Goal: Task Accomplishment & Management: Use online tool/utility

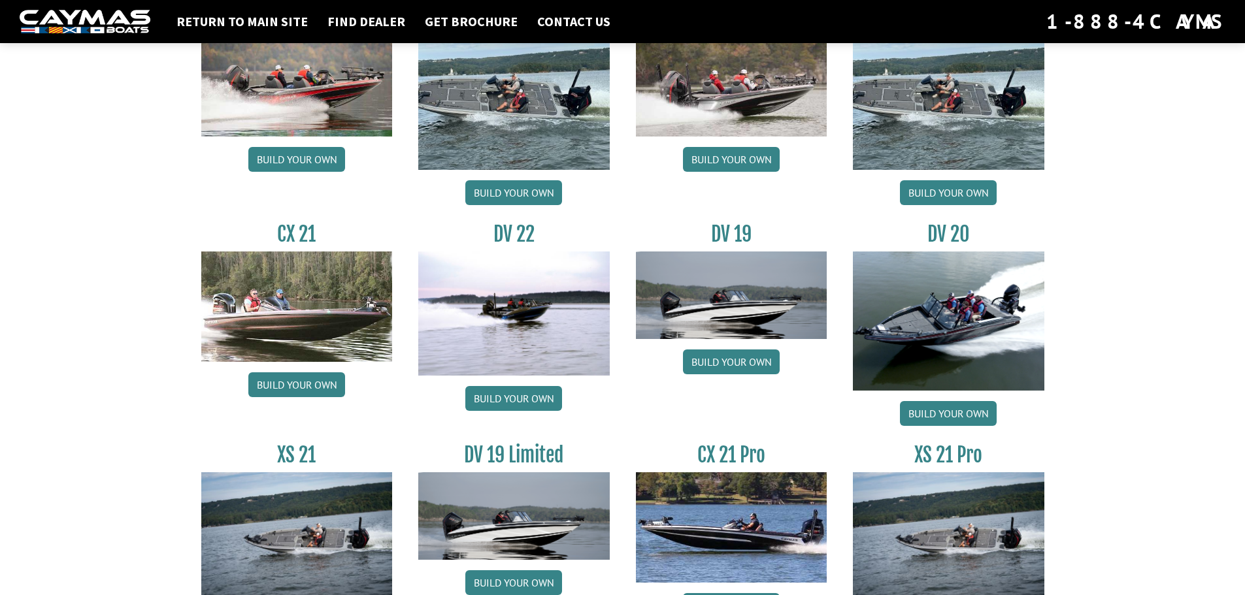
scroll to position [1482, 0]
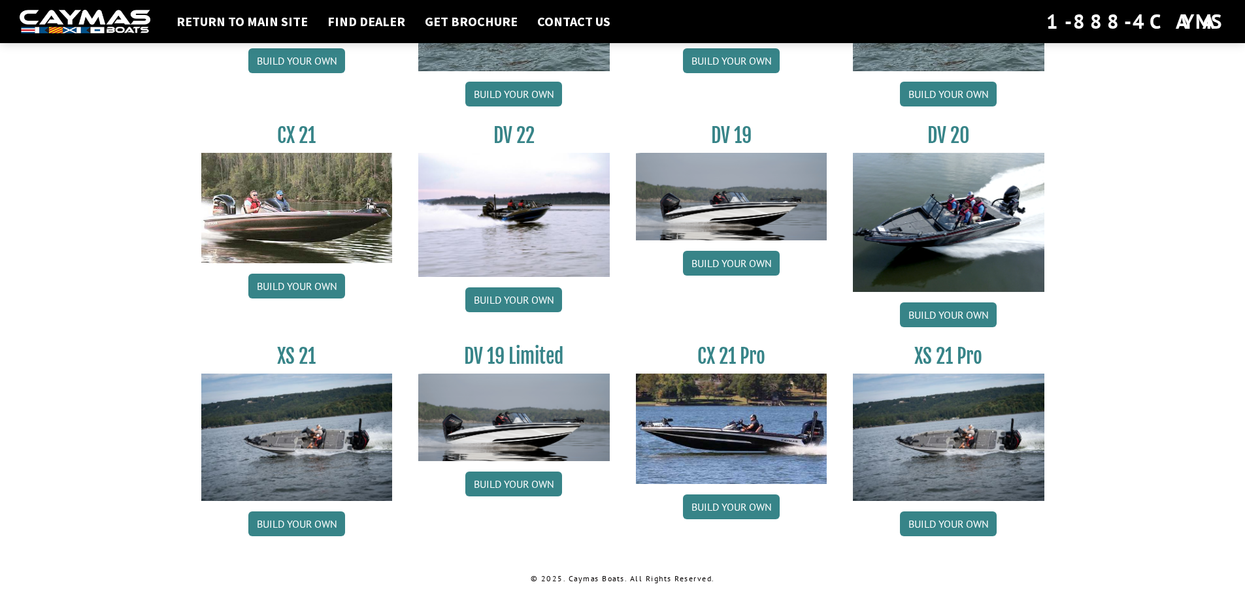
click at [541, 214] on img at bounding box center [513, 215] width 191 height 124
click at [532, 301] on link "Build your own" at bounding box center [513, 300] width 97 height 25
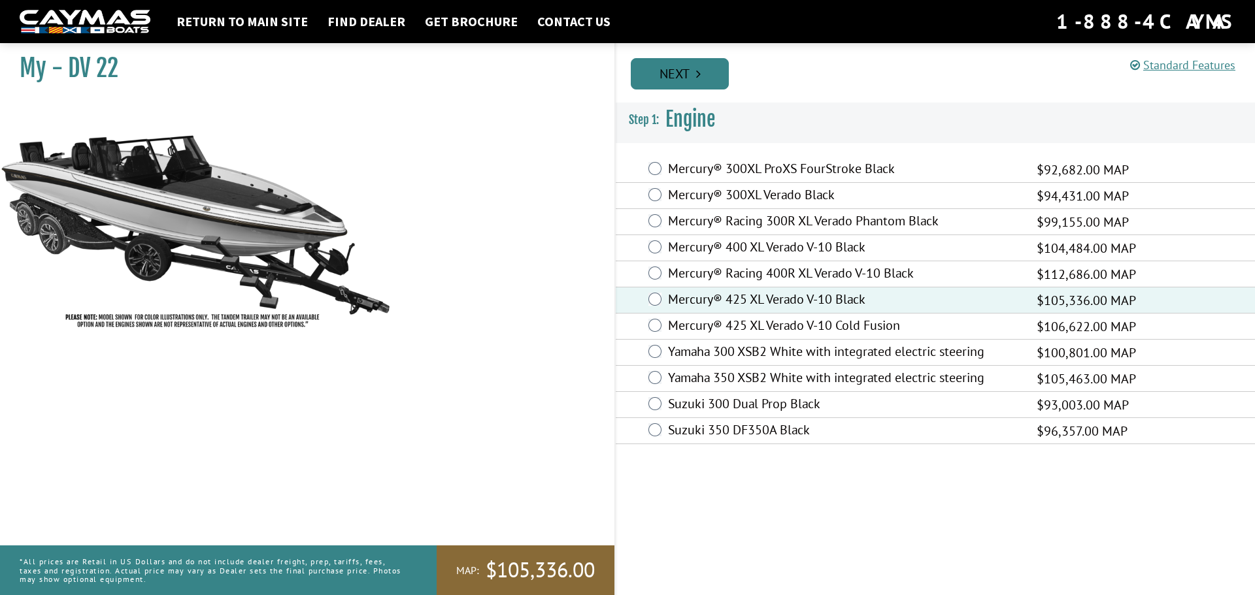
click at [668, 73] on link "Next" at bounding box center [680, 73] width 98 height 31
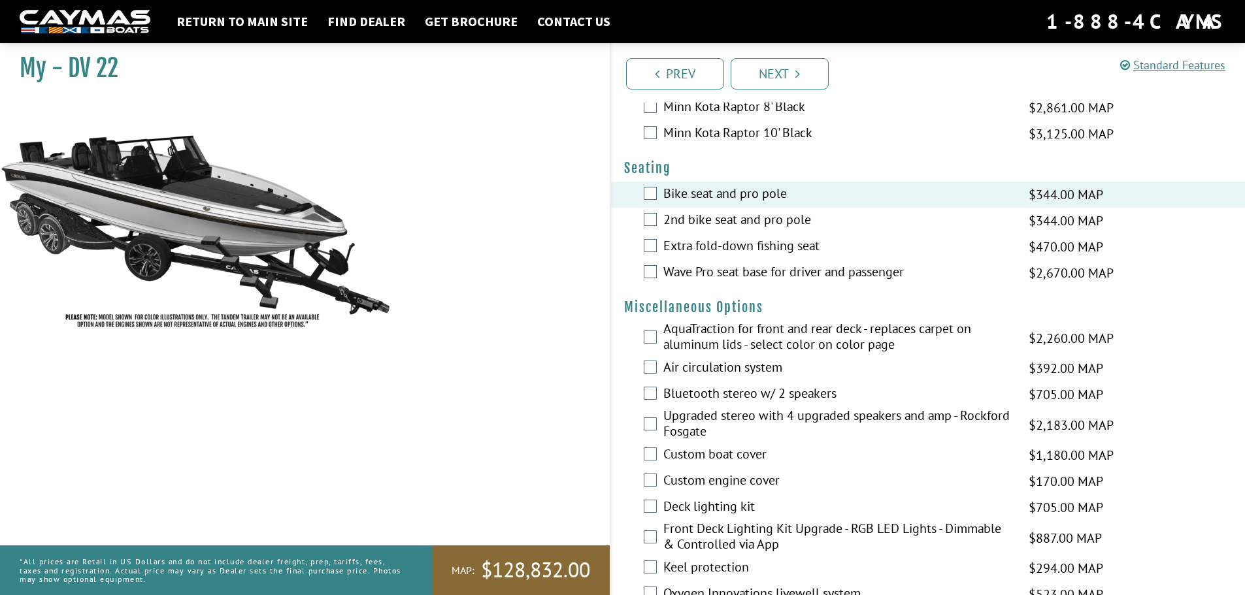
scroll to position [1372, 0]
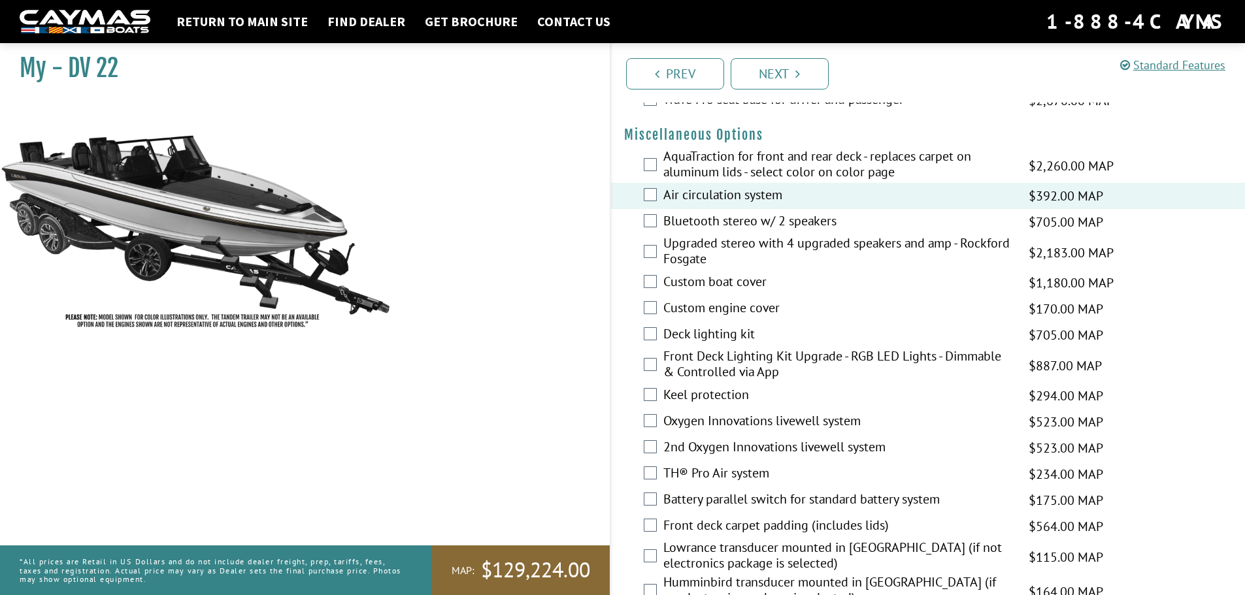
click at [650, 260] on div "Upgraded stereo with 4 upgraded speakers and amp - Rockford Fosgate $2,183.00 M…" at bounding box center [928, 252] width 635 height 35
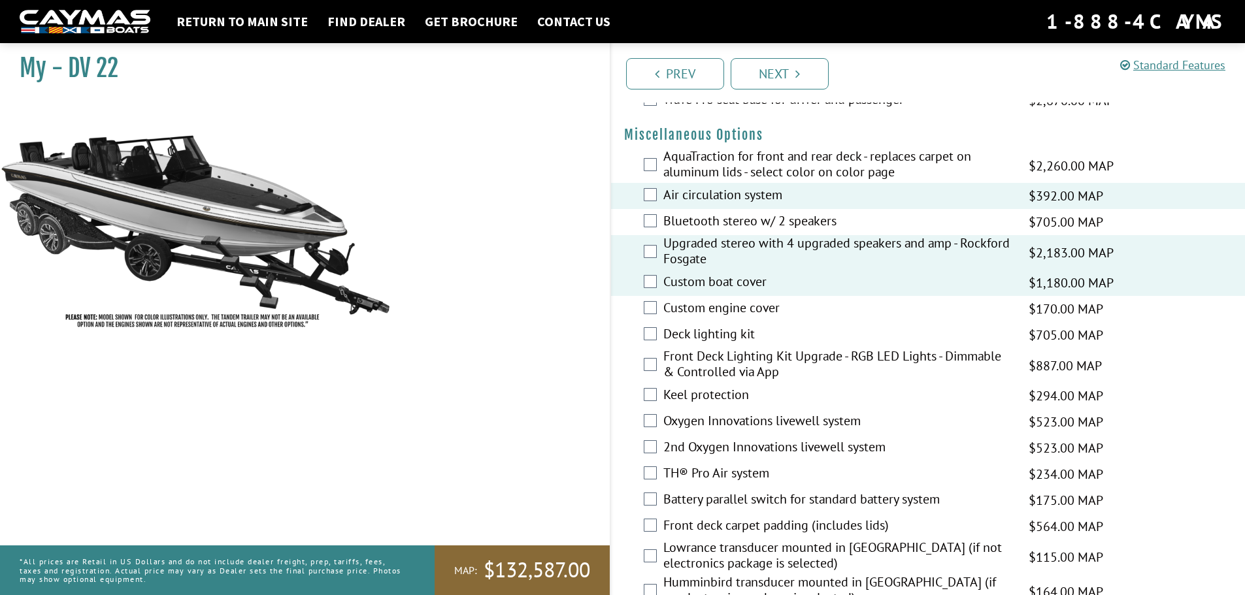
click at [656, 357] on div "Front Deck Lighting Kit Upgrade - RGB LED Lights - Dimmable & Controlled via Ap…" at bounding box center [928, 365] width 635 height 35
click at [658, 360] on div "Front Deck Lighting Kit Upgrade - RGB LED Lights - Dimmable & Controlled via Ap…" at bounding box center [928, 365] width 635 height 35
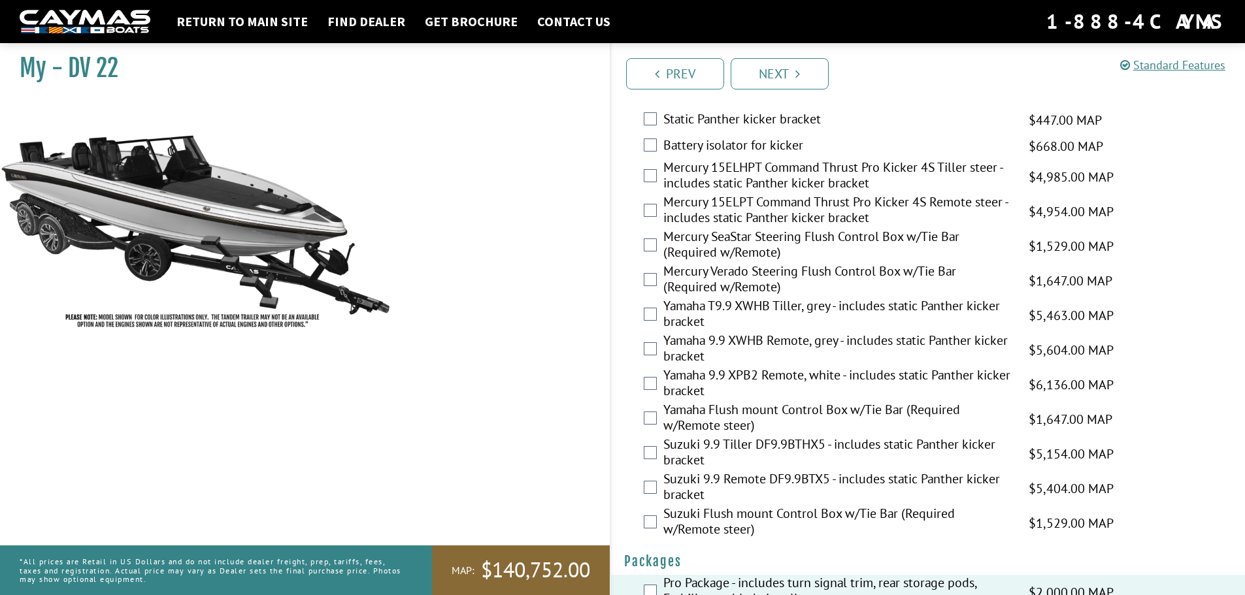
scroll to position [3166, 0]
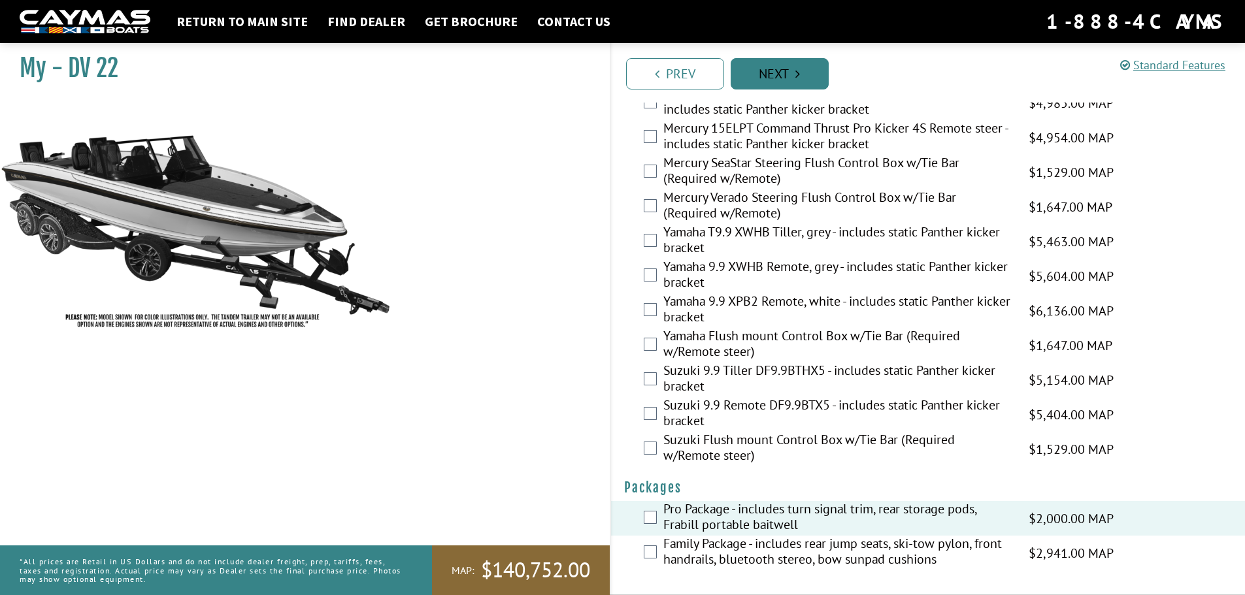
click at [796, 69] on icon "Pagination" at bounding box center [797, 73] width 5 height 13
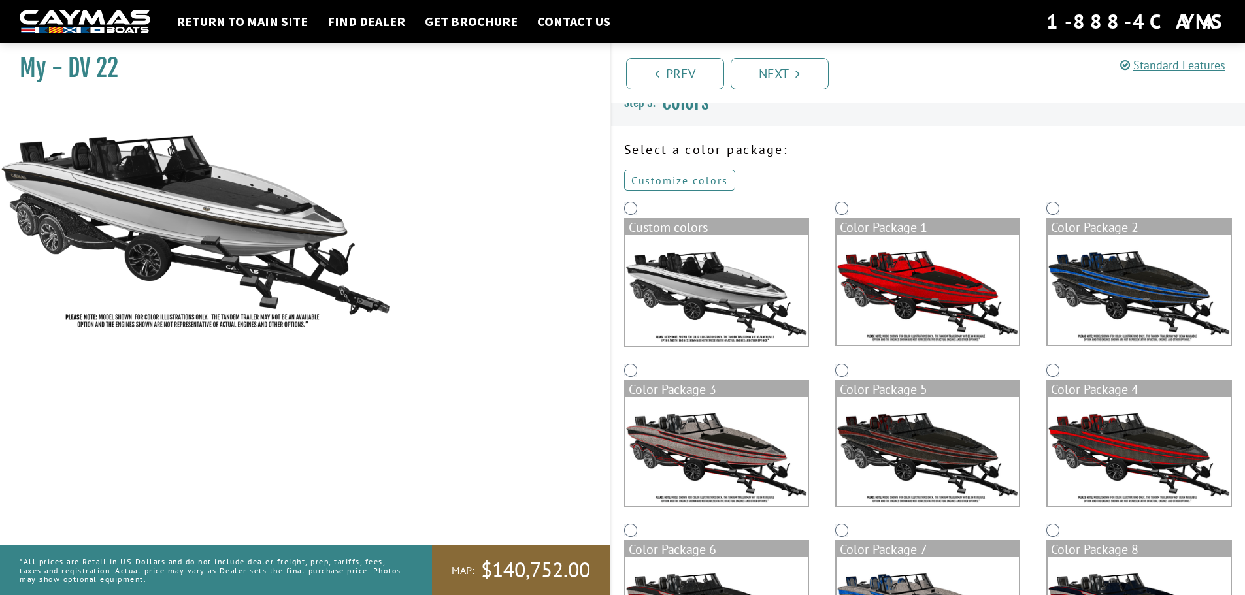
scroll to position [14, 0]
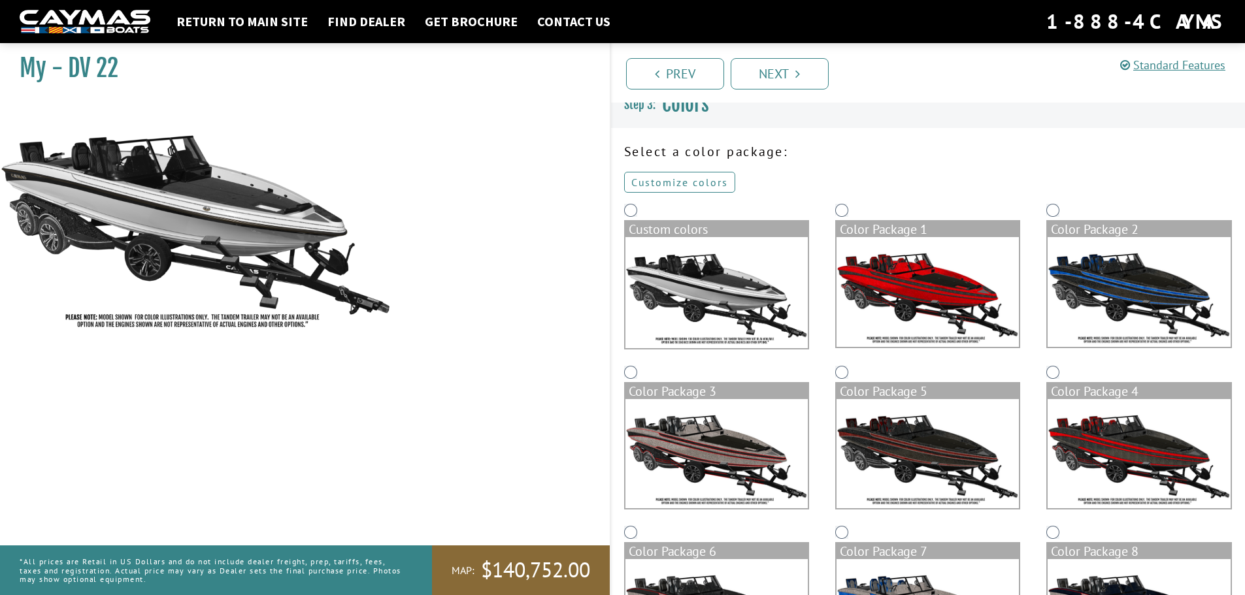
click at [701, 187] on link "Customize colors" at bounding box center [679, 182] width 111 height 21
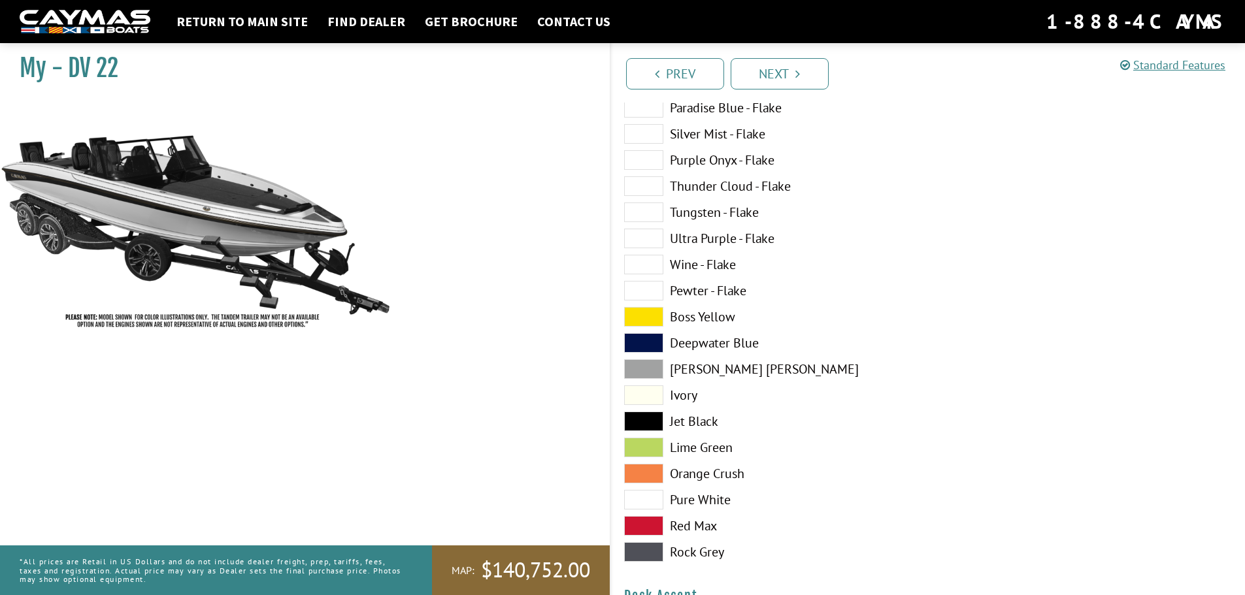
scroll to position [471, 0]
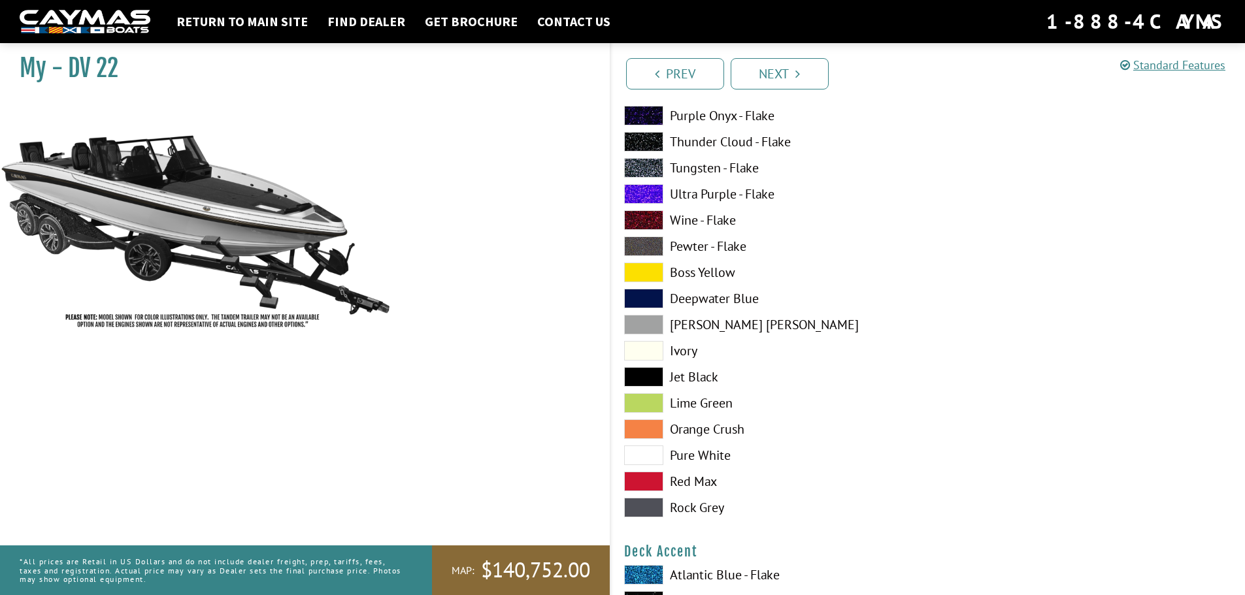
click at [714, 299] on label "Deepwater Blue" at bounding box center [769, 299] width 291 height 20
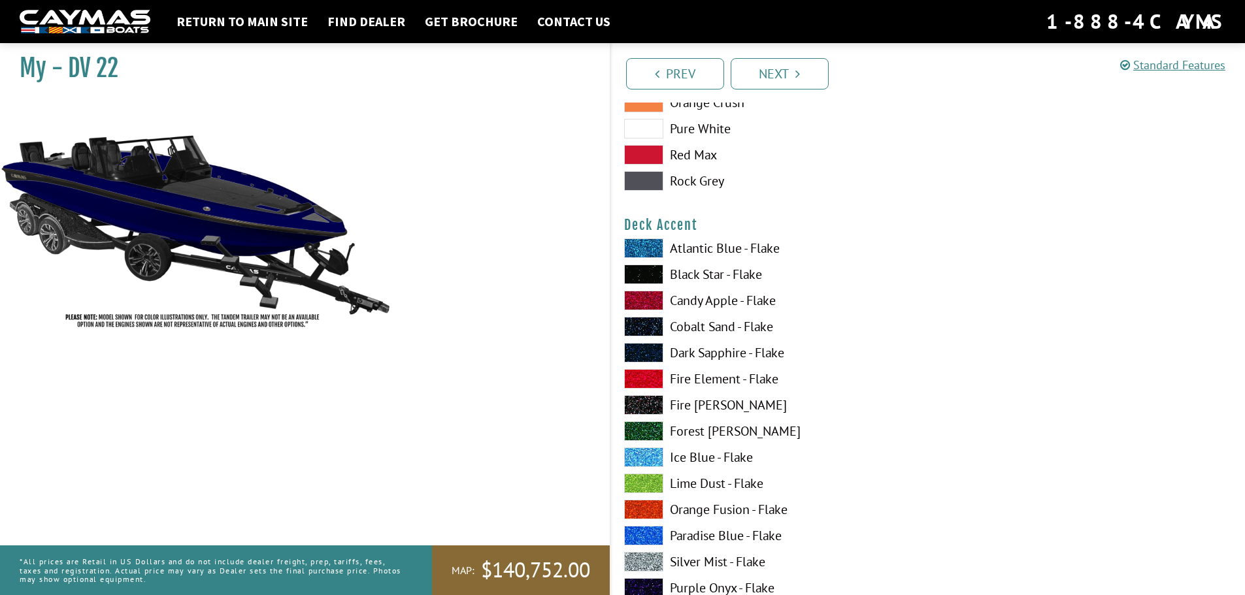
scroll to position [994, 0]
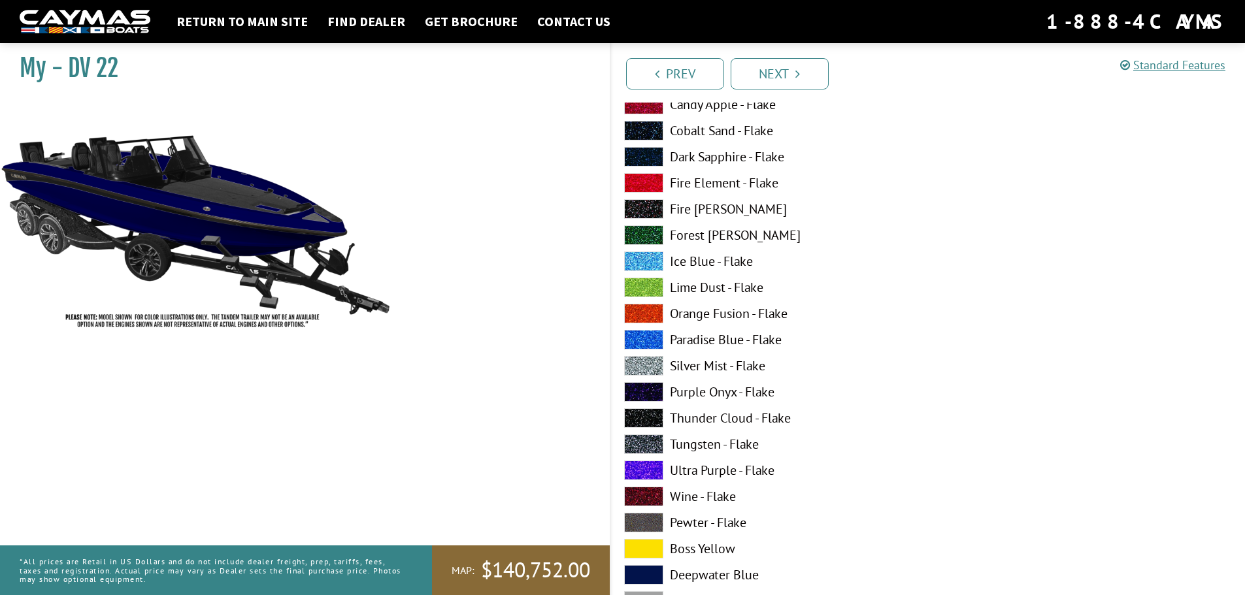
click at [702, 473] on label "Ultra Purple - Flake" at bounding box center [769, 471] width 291 height 20
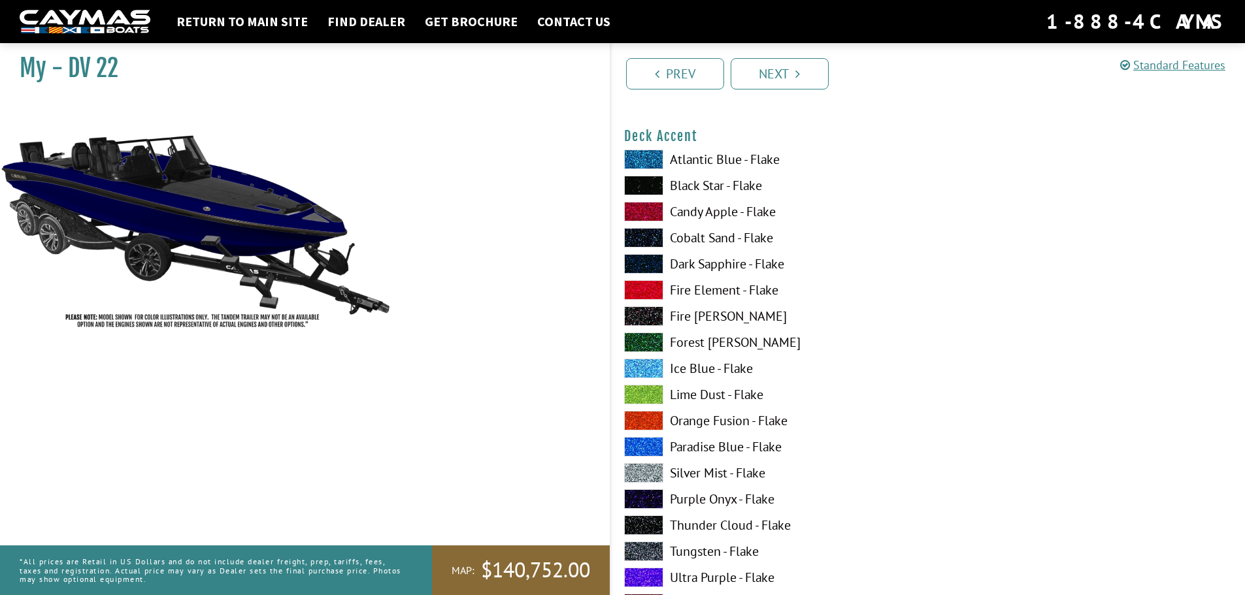
scroll to position [863, 0]
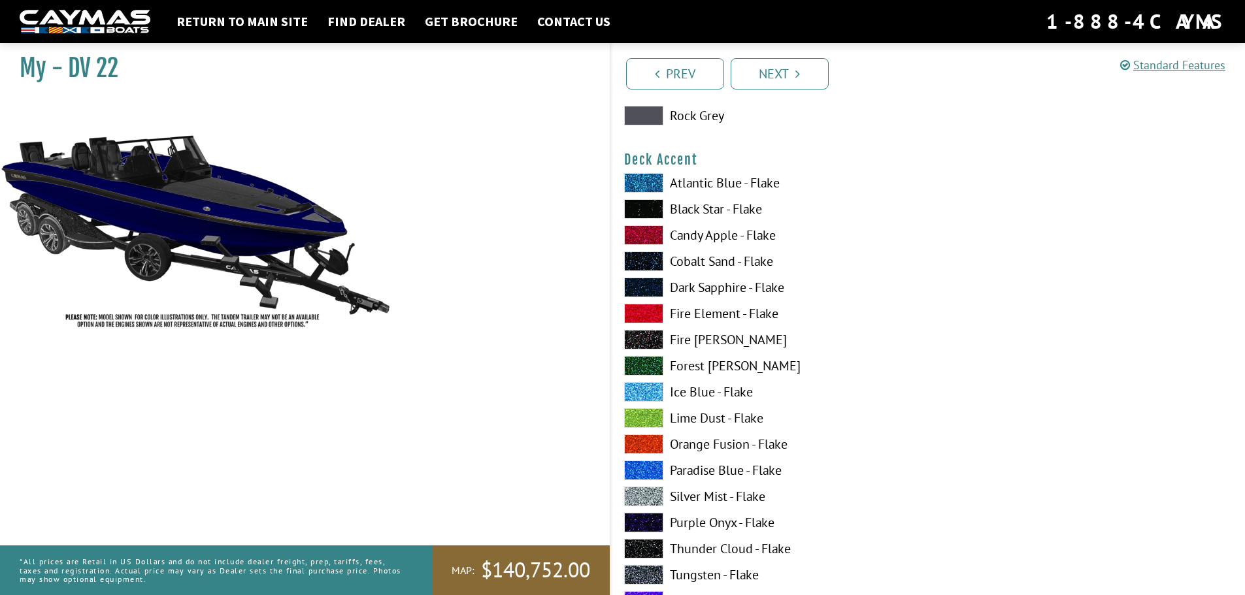
click at [725, 494] on label "Silver Mist - Flake" at bounding box center [769, 497] width 291 height 20
click at [729, 492] on label "Silver Mist - Flake" at bounding box center [769, 497] width 291 height 20
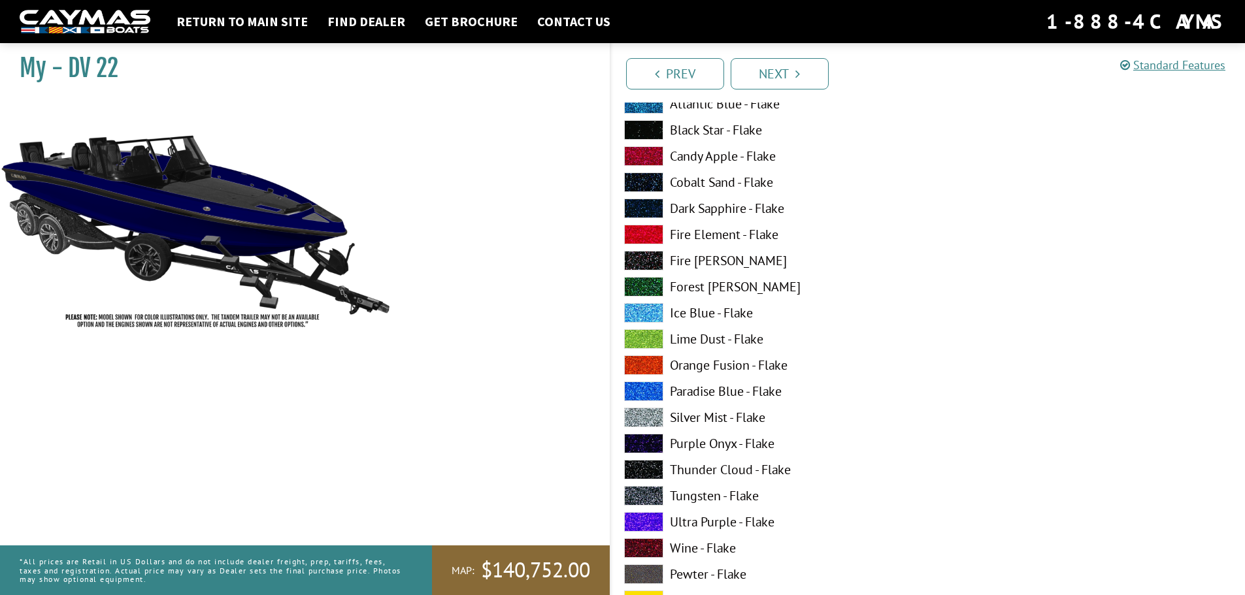
scroll to position [994, 0]
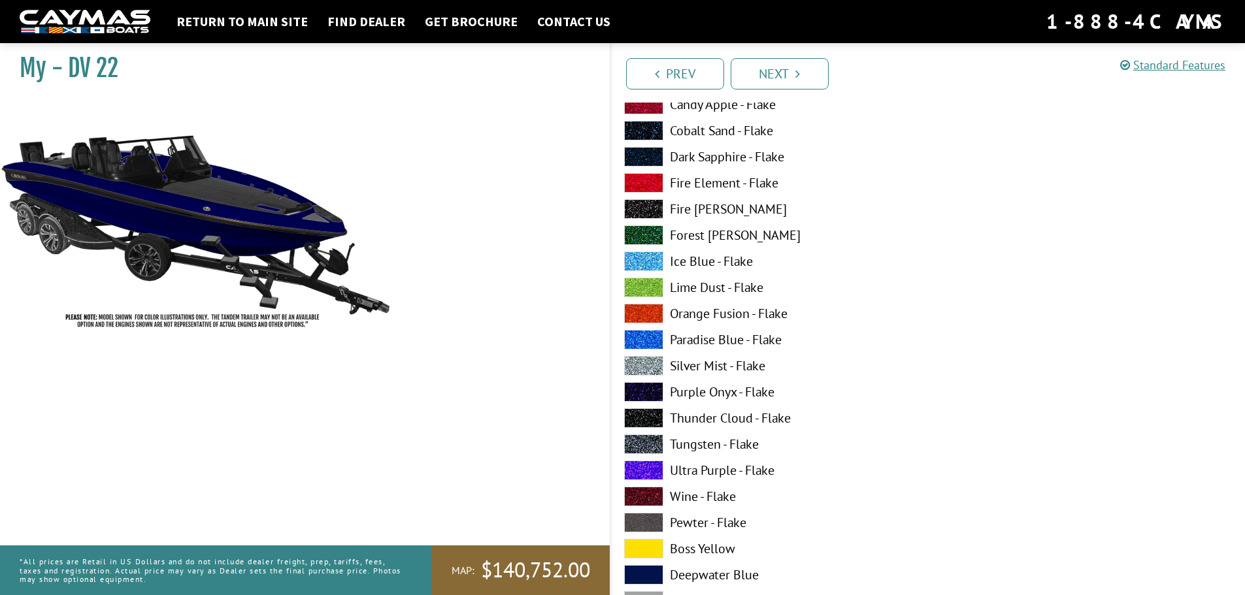
click at [709, 397] on label "Purple Onyx - Flake" at bounding box center [769, 392] width 291 height 20
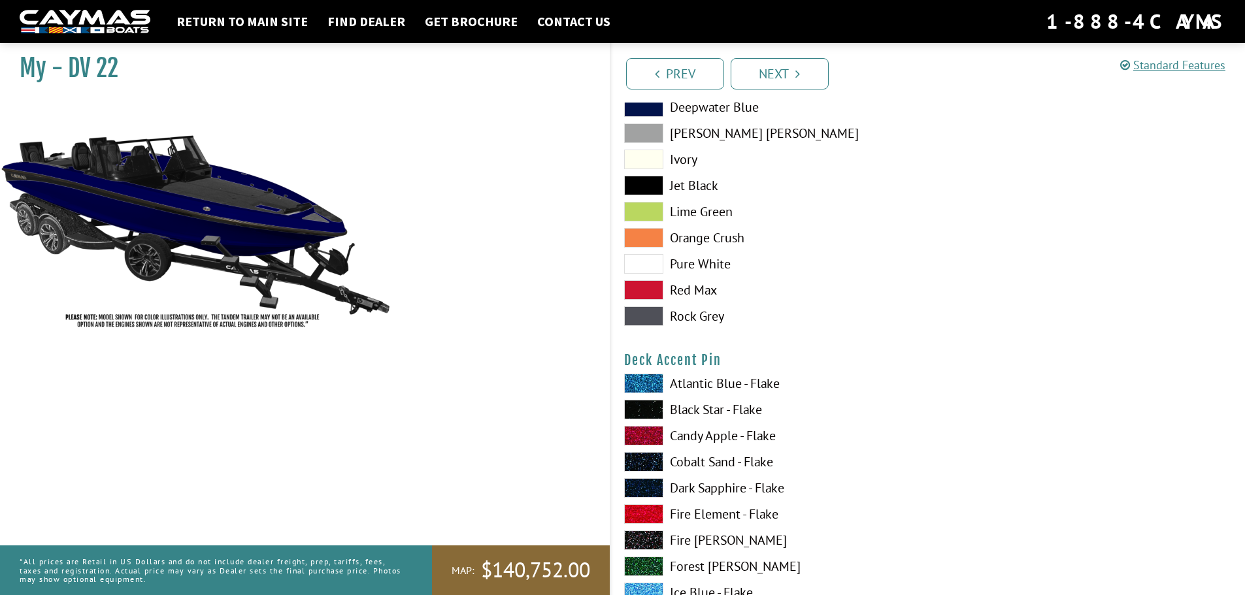
scroll to position [1582, 0]
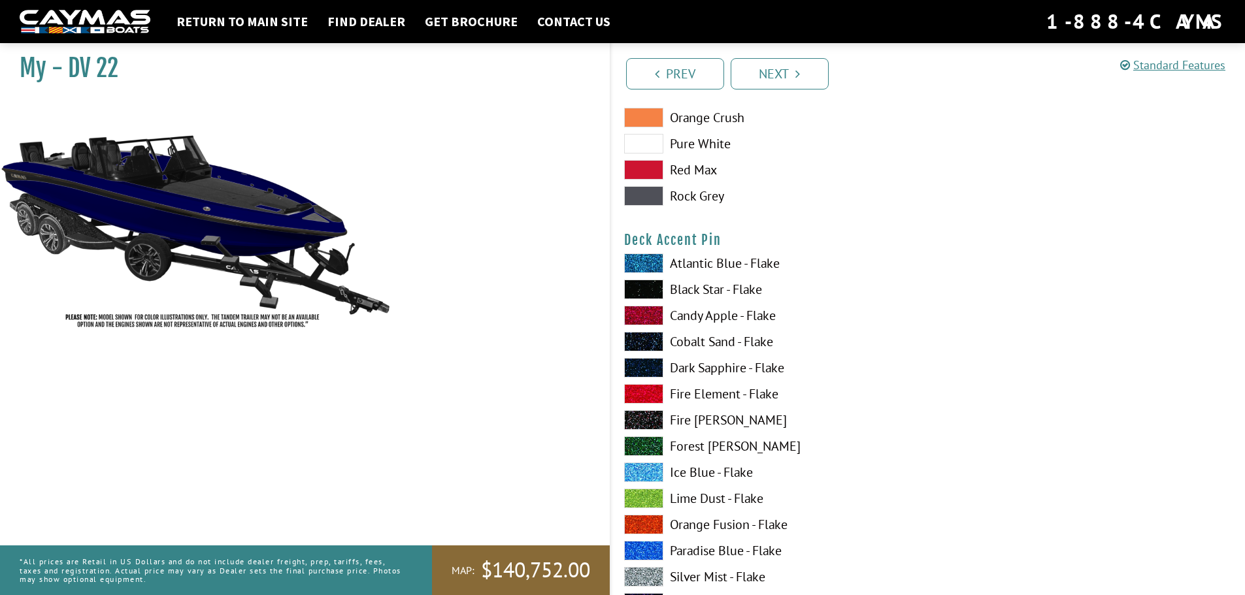
click at [716, 312] on label "Candy Apple - Flake" at bounding box center [769, 316] width 291 height 20
click at [716, 314] on label "Candy Apple - Flake" at bounding box center [769, 316] width 291 height 20
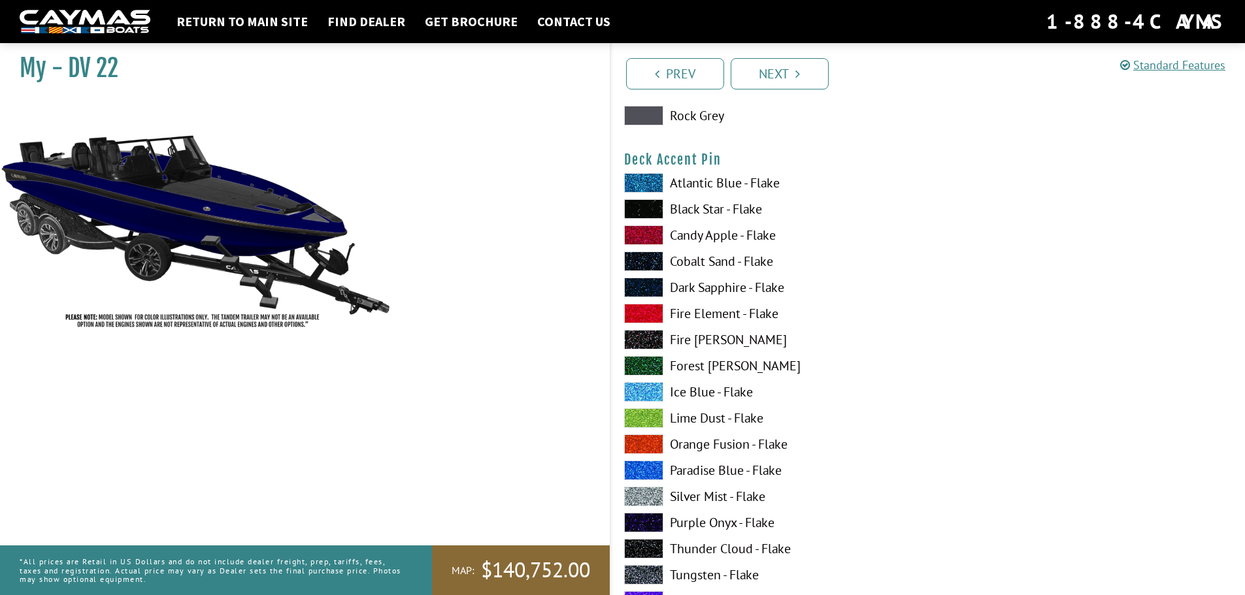
scroll to position [1778, 0]
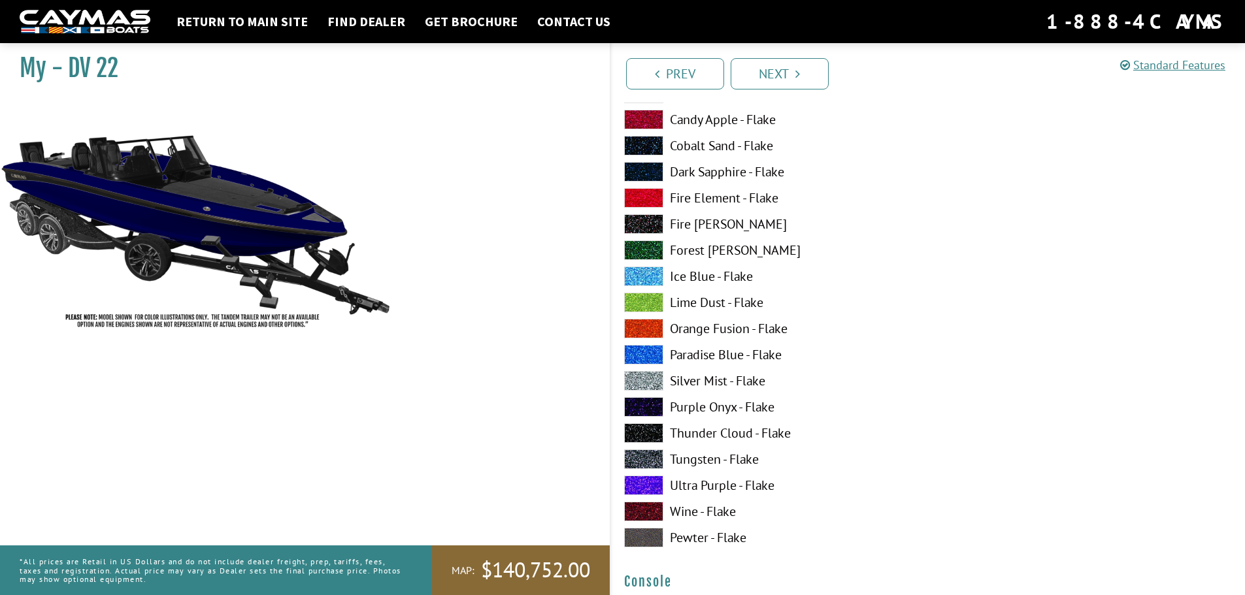
click at [718, 482] on label "Ultra Purple - Flake" at bounding box center [769, 486] width 291 height 20
click at [721, 407] on label "Purple Onyx - Flake" at bounding box center [769, 407] width 291 height 20
drag, startPoint x: 732, startPoint y: 486, endPoint x: 750, endPoint y: 468, distance: 25.9
click at [732, 486] on label "Ultra Purple - Flake" at bounding box center [769, 486] width 291 height 20
click at [705, 376] on label "Silver Mist - Flake" at bounding box center [769, 381] width 291 height 20
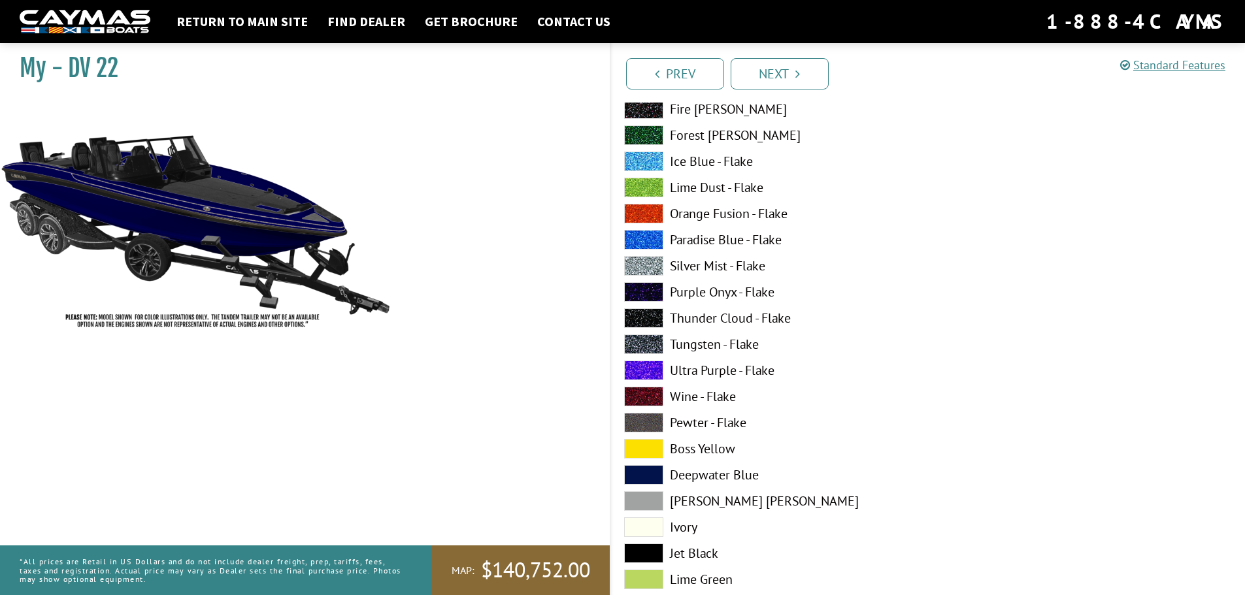
scroll to position [2432, 0]
click at [746, 475] on label "Deepwater Blue" at bounding box center [769, 475] width 291 height 20
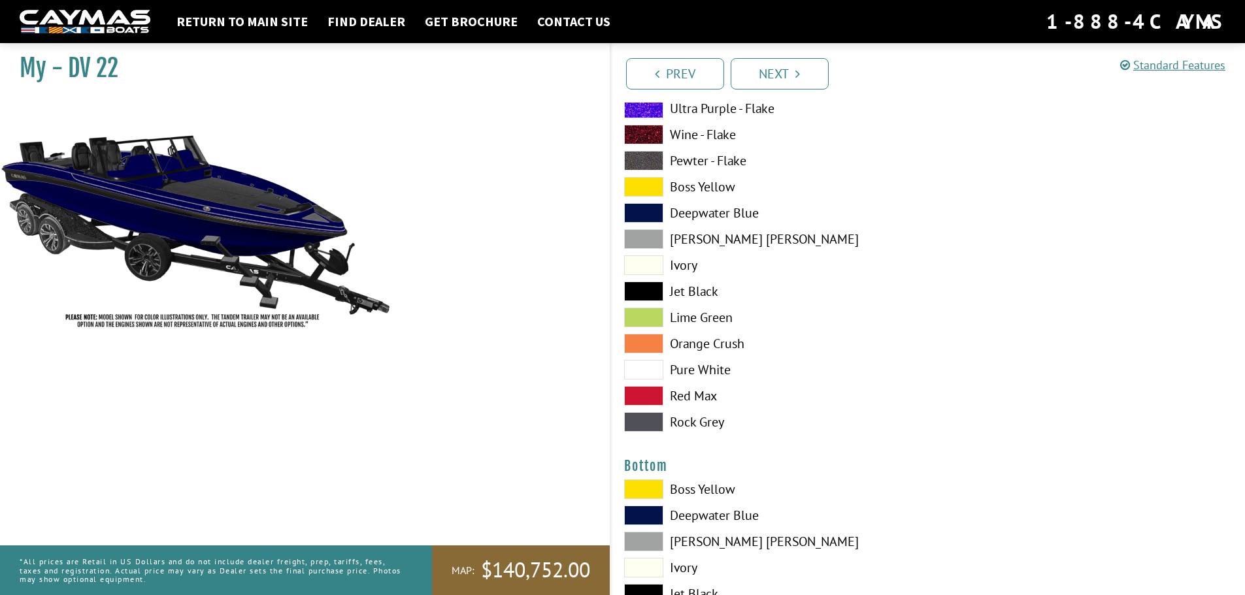
scroll to position [2824, 0]
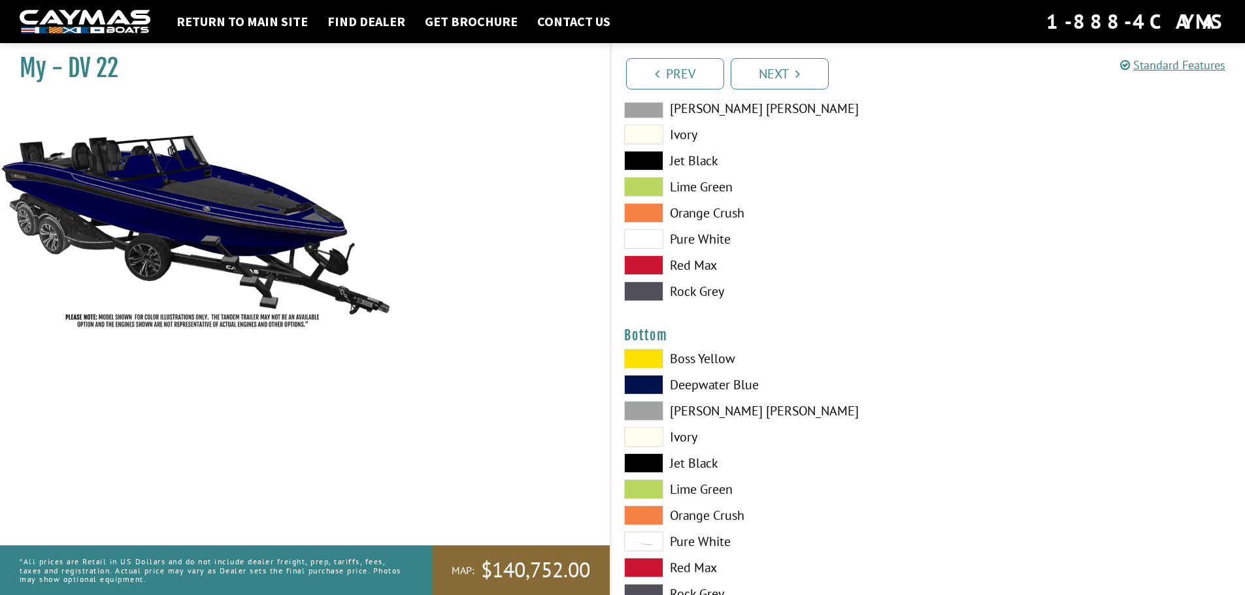
click at [738, 382] on label "Deepwater Blue" at bounding box center [769, 385] width 291 height 20
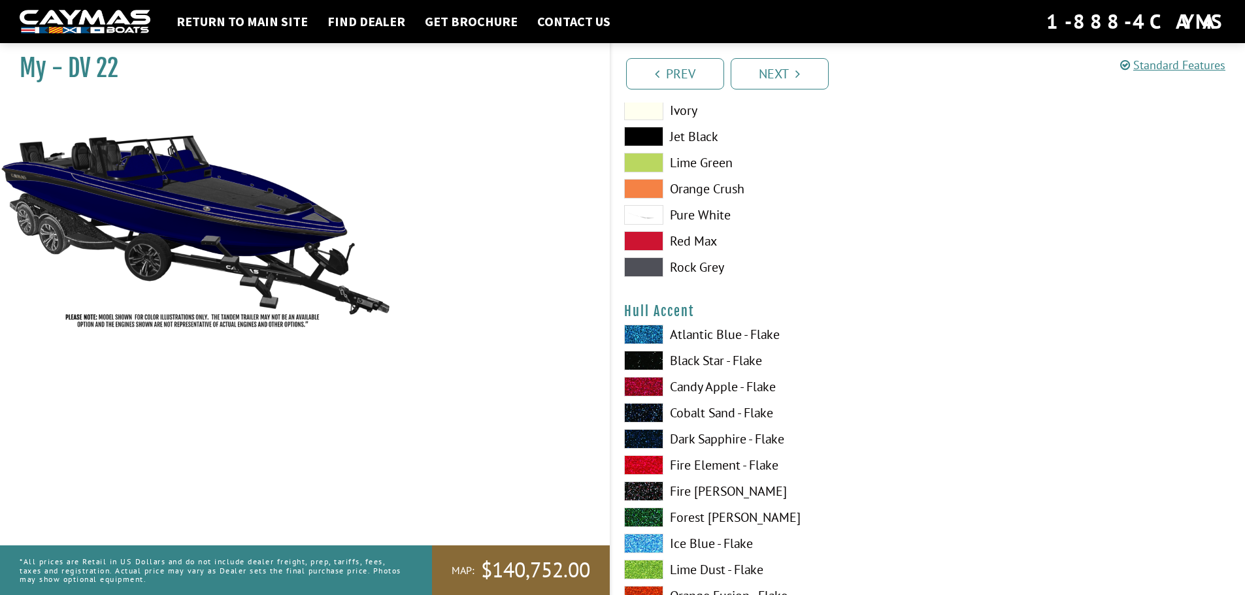
scroll to position [3216, 0]
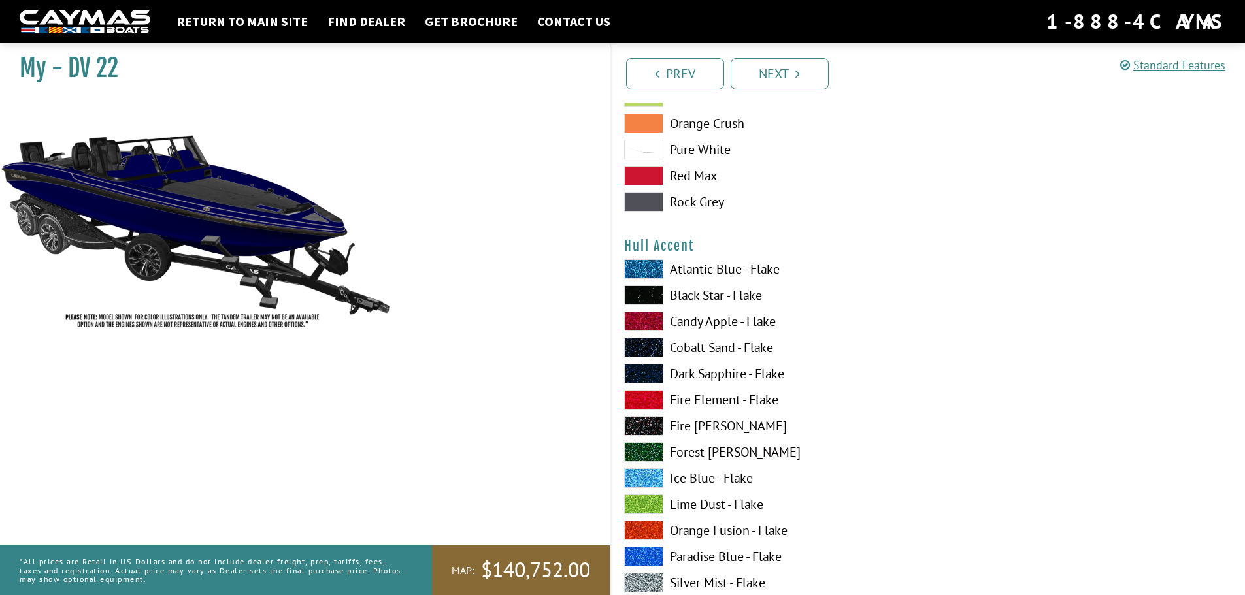
click at [712, 322] on label "Candy Apple - Flake" at bounding box center [769, 322] width 291 height 20
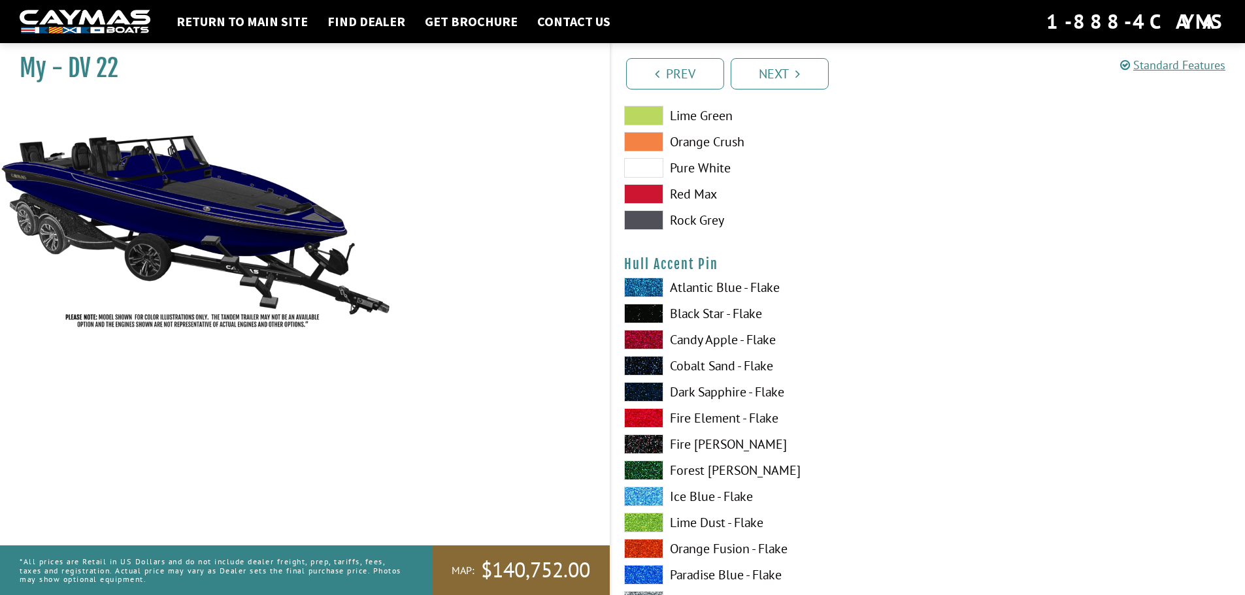
scroll to position [4066, 0]
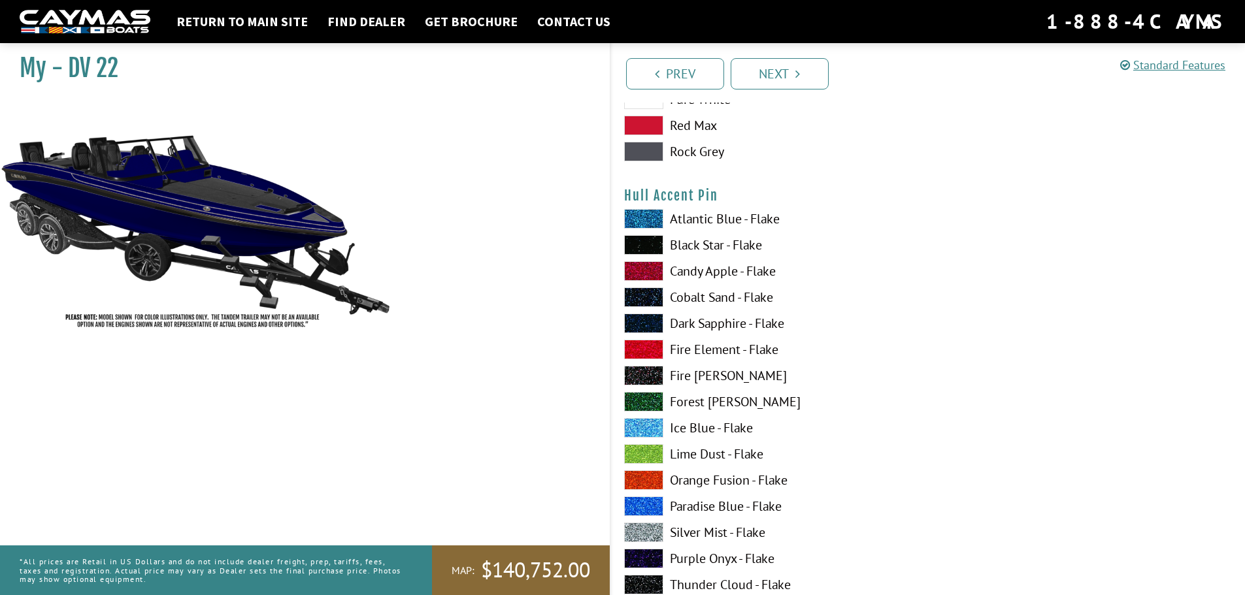
click at [722, 344] on label "Fire Element - Flake" at bounding box center [769, 350] width 291 height 20
click at [722, 345] on label "Fire Element - Flake" at bounding box center [769, 350] width 291 height 20
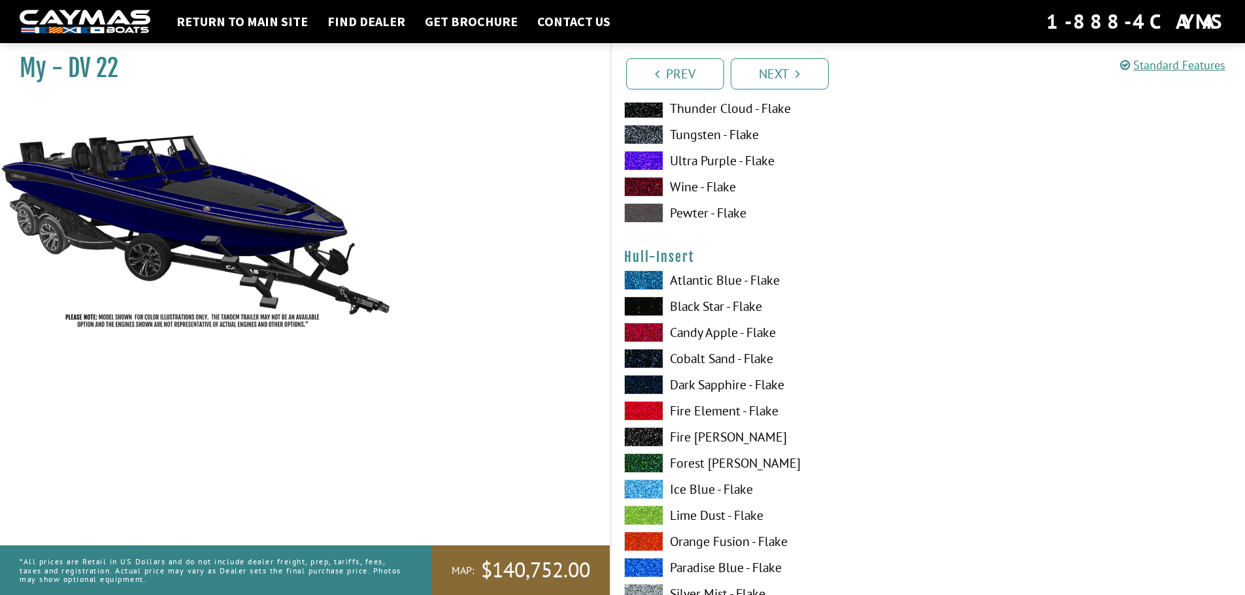
scroll to position [4523, 0]
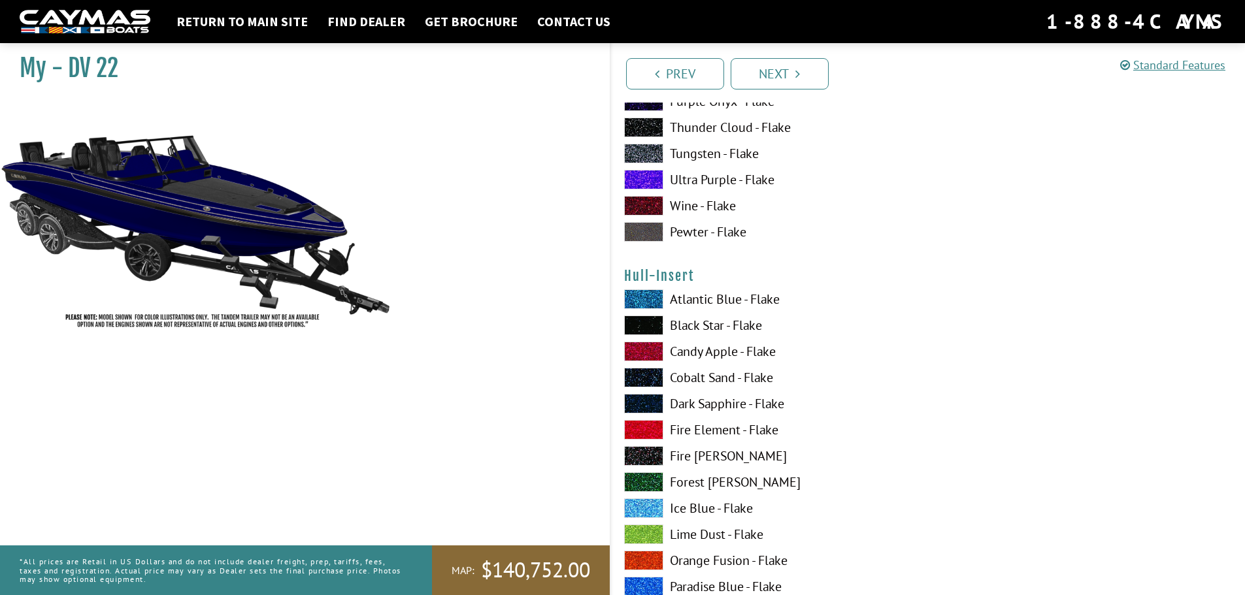
click at [692, 351] on label "Candy Apple - Flake" at bounding box center [769, 352] width 291 height 20
click at [692, 350] on label "Candy Apple - Flake" at bounding box center [769, 352] width 291 height 20
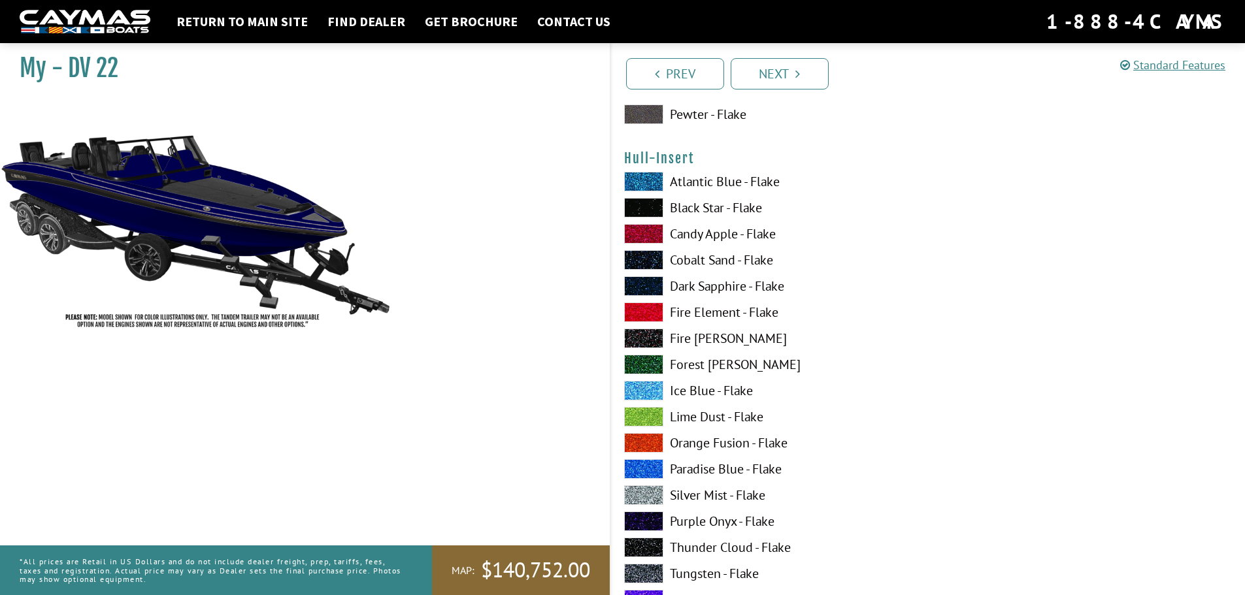
scroll to position [4654, 0]
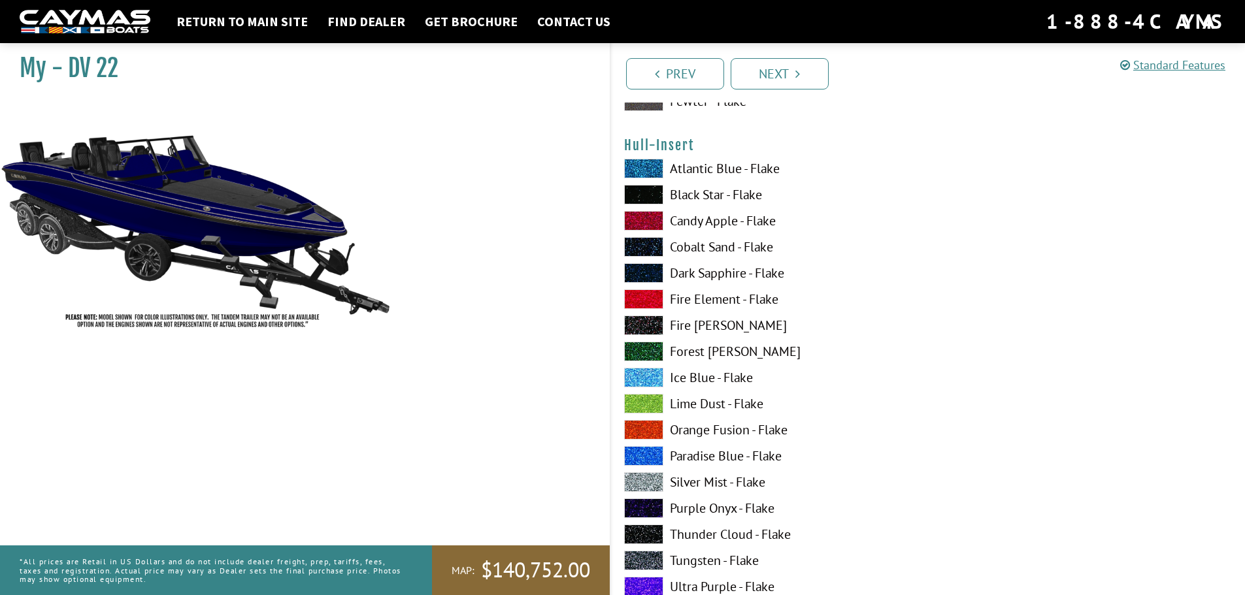
click at [755, 580] on label "Ultra Purple - Flake" at bounding box center [769, 587] width 291 height 20
click at [720, 477] on label "Silver Mist - Flake" at bounding box center [769, 483] width 291 height 20
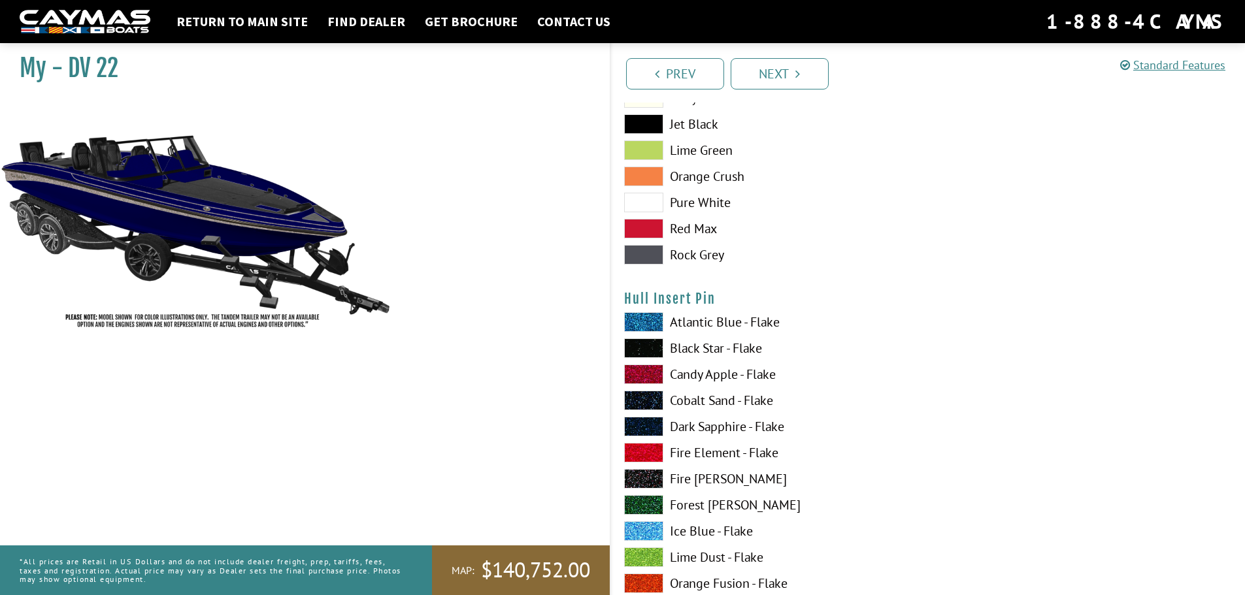
scroll to position [5373, 0]
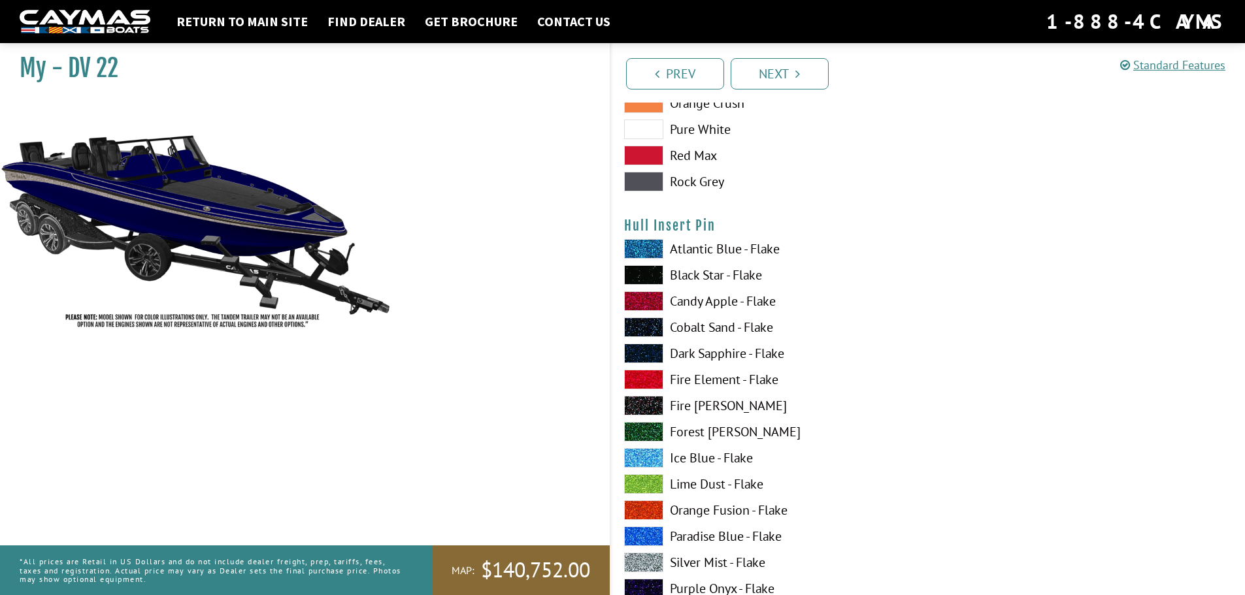
click at [716, 301] on label "Candy Apple - Flake" at bounding box center [769, 301] width 291 height 20
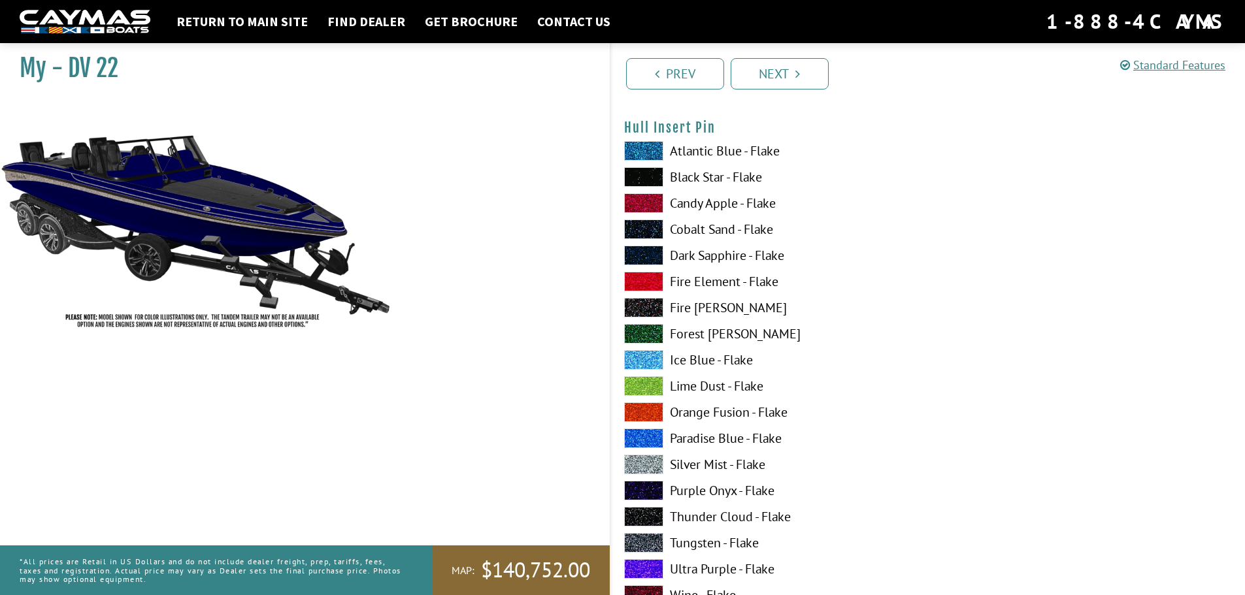
scroll to position [5569, 0]
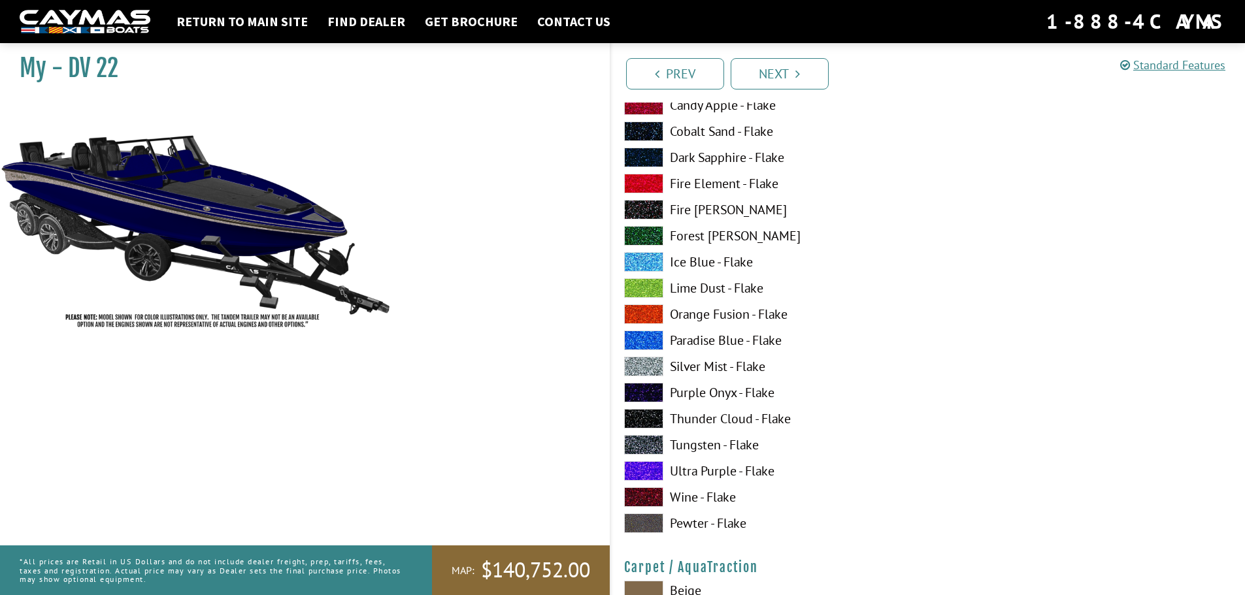
click at [706, 466] on label "Ultra Purple - Flake" at bounding box center [769, 471] width 291 height 20
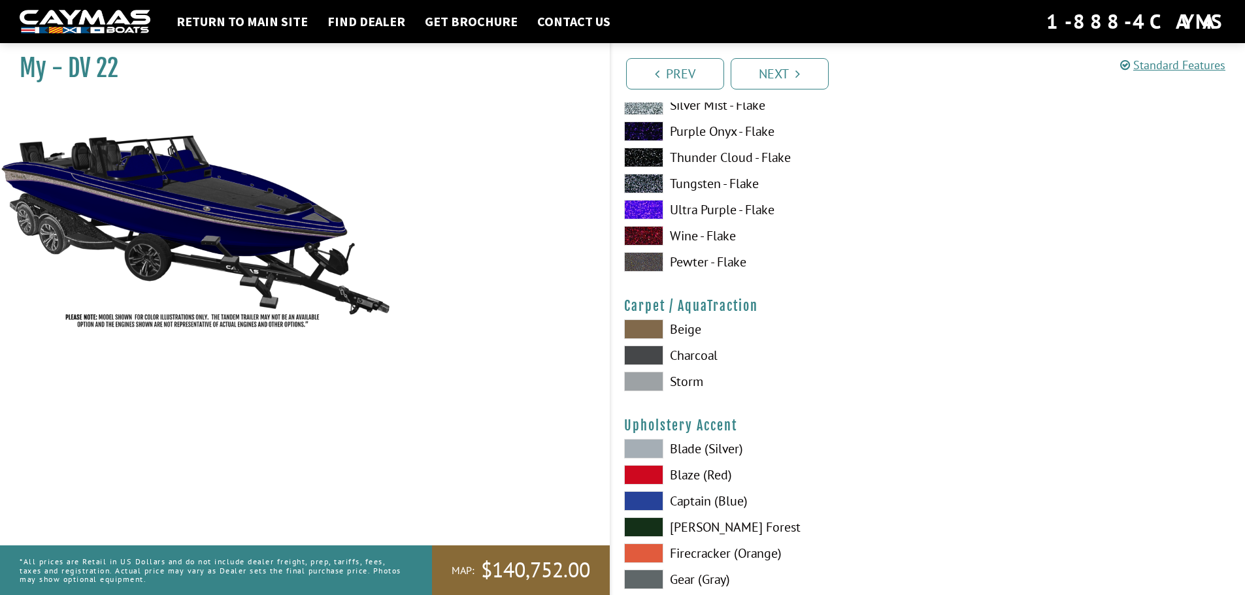
click at [688, 378] on label "Storm" at bounding box center [769, 382] width 291 height 20
click at [684, 445] on label "Blade (Silver)" at bounding box center [769, 449] width 291 height 20
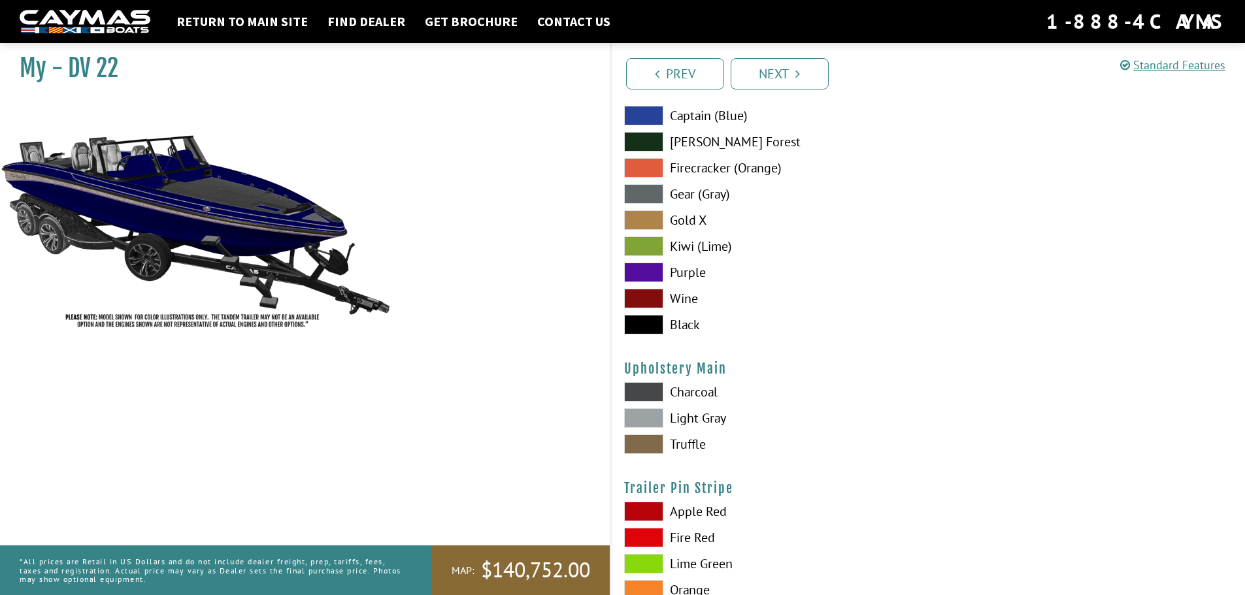
scroll to position [6222, 0]
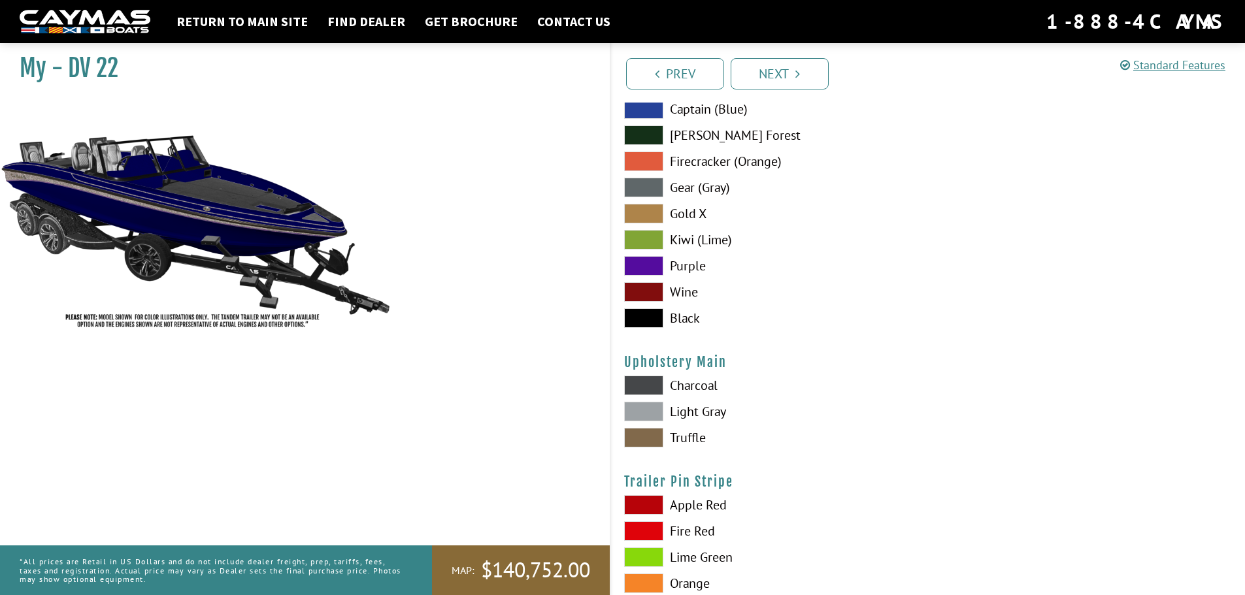
click at [695, 413] on label "Light Gray" at bounding box center [769, 412] width 291 height 20
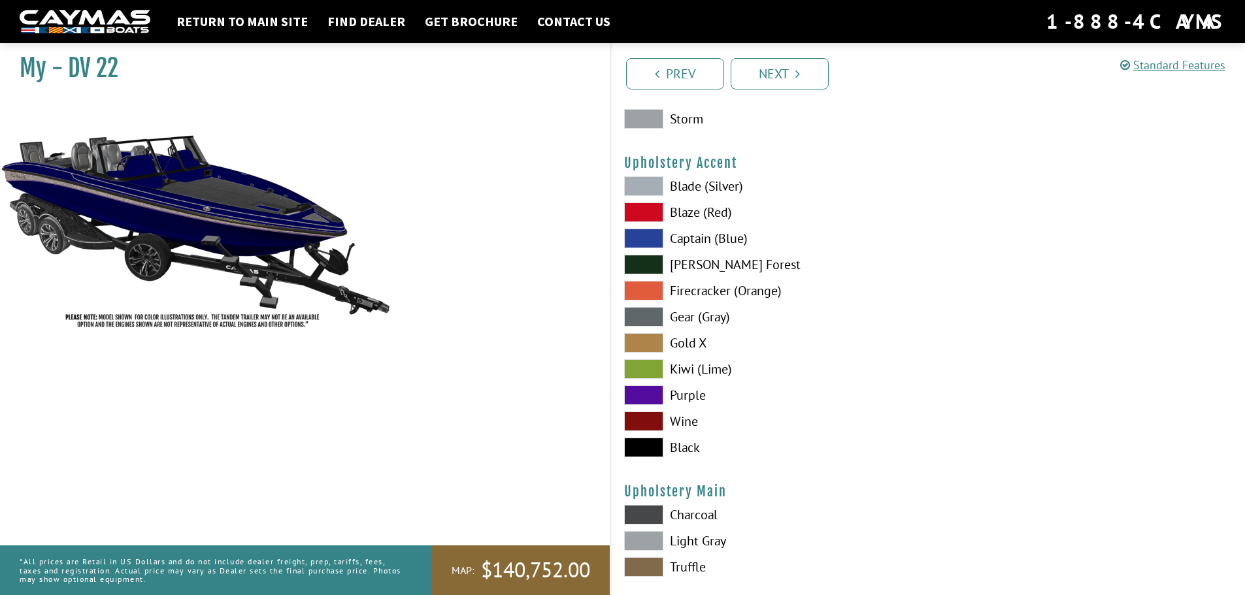
scroll to position [6092, 0]
click at [691, 187] on label "Blade (Silver)" at bounding box center [769, 188] width 291 height 20
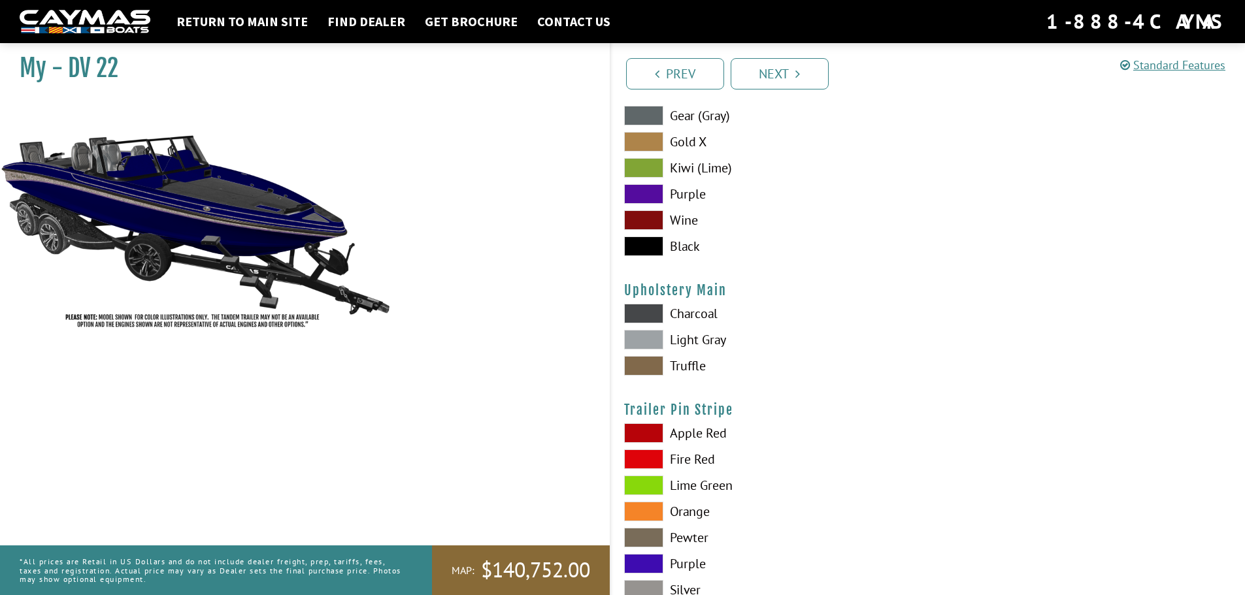
scroll to position [6416, 0]
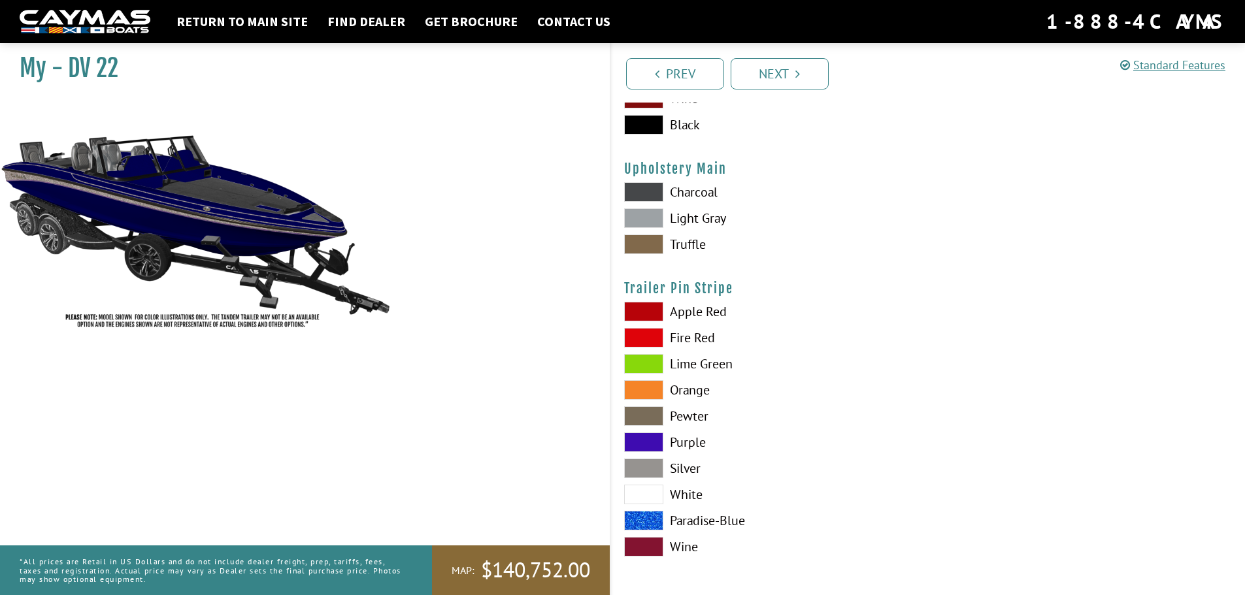
click at [683, 469] on label "Silver" at bounding box center [769, 469] width 291 height 20
drag, startPoint x: 778, startPoint y: 73, endPoint x: 782, endPoint y: 112, distance: 39.4
click at [778, 73] on link "Next" at bounding box center [780, 73] width 98 height 31
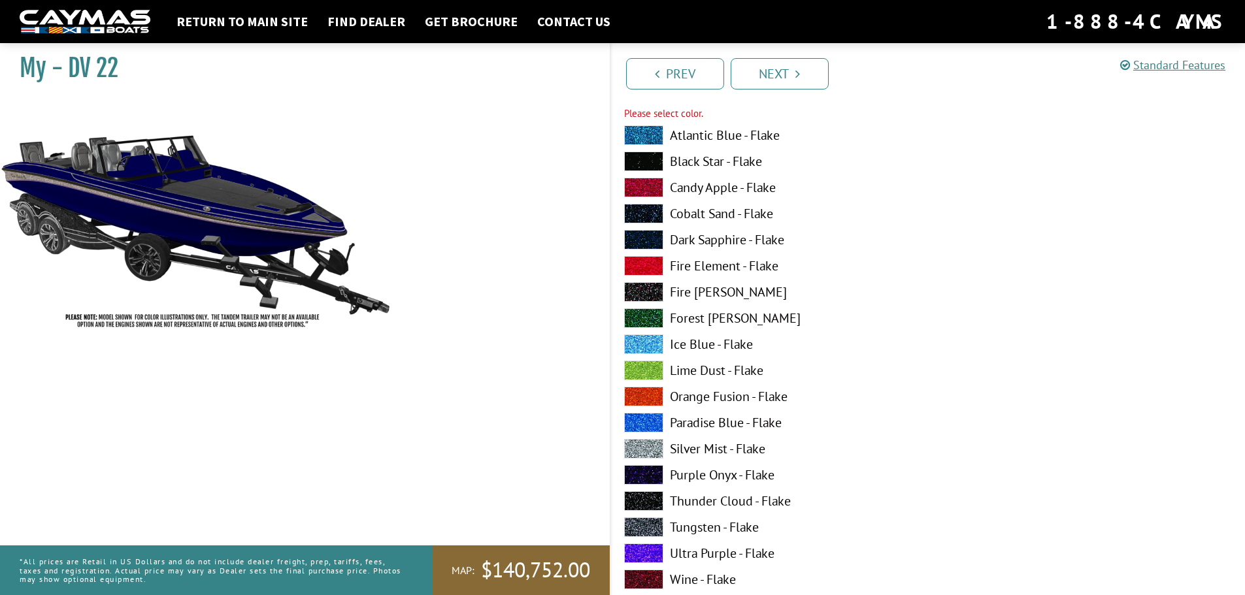
scroll to position [906, 0]
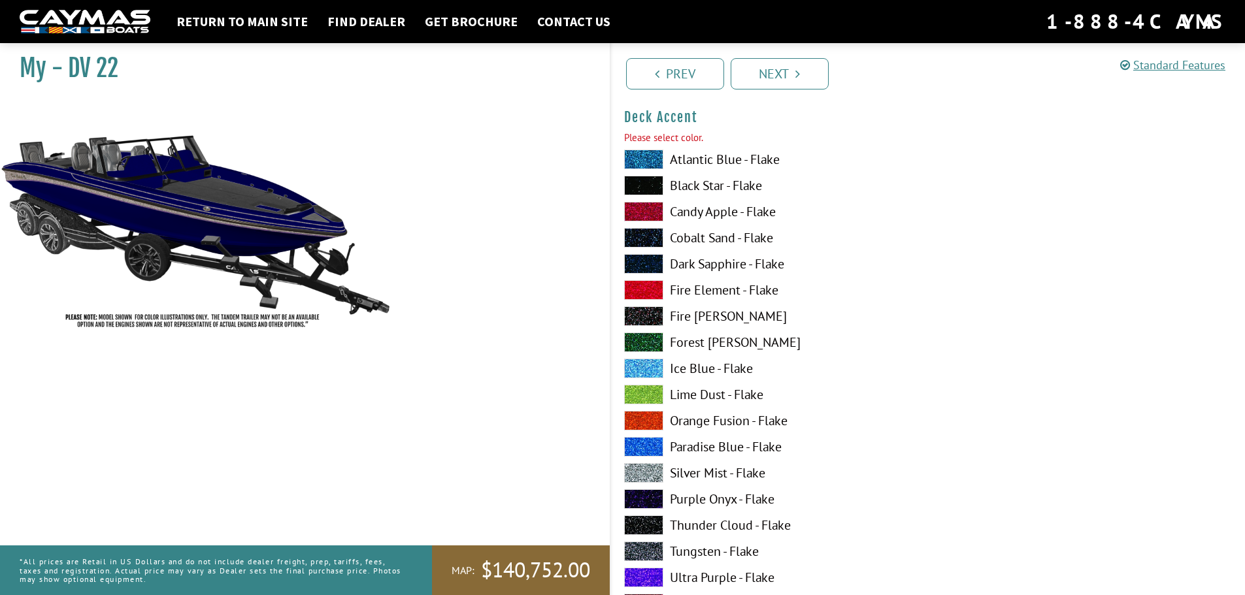
click at [706, 210] on label "Candy Apple - Flake" at bounding box center [769, 212] width 291 height 20
click at [706, 207] on label "Candy Apple - Flake" at bounding box center [769, 212] width 291 height 20
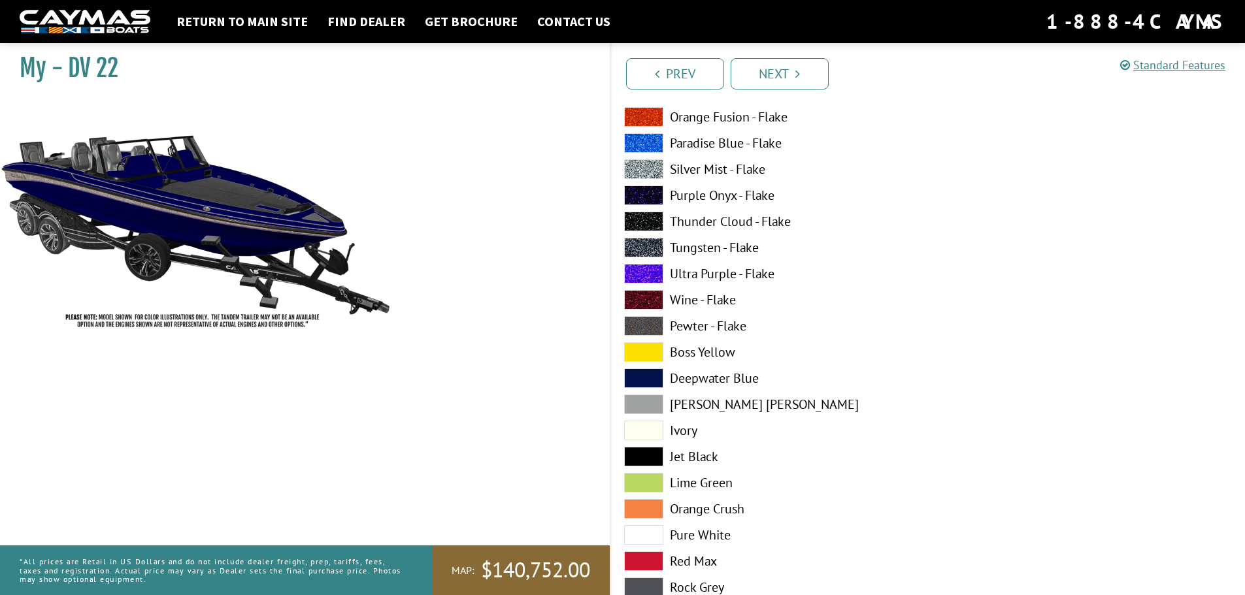
scroll to position [1233, 0]
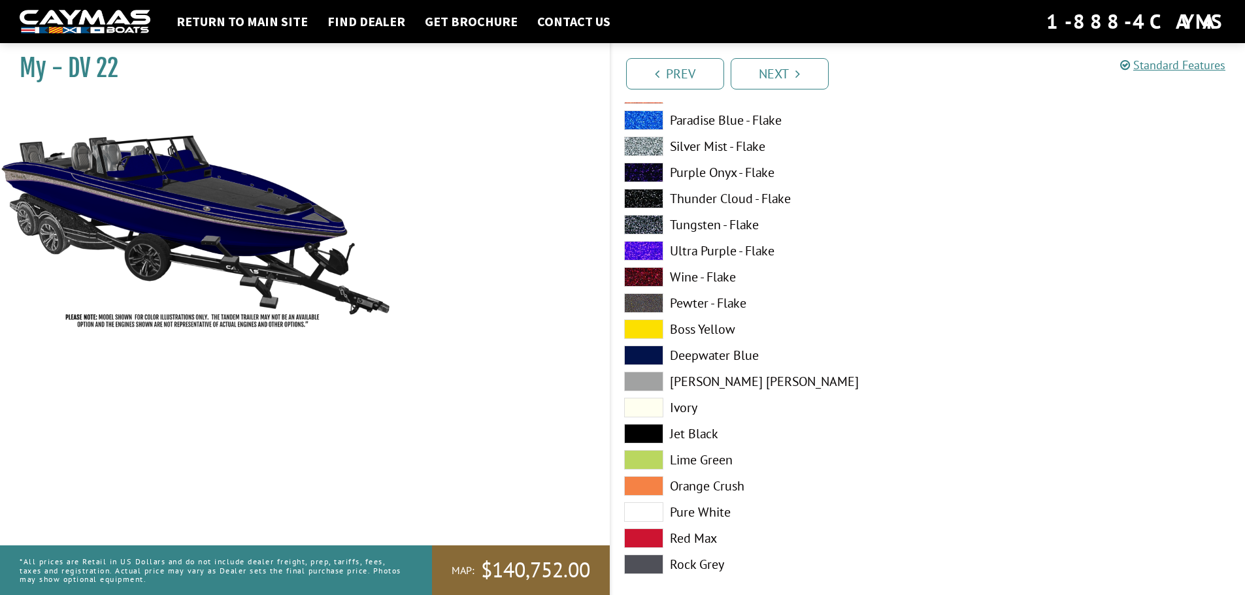
click at [718, 357] on label "Deepwater Blue" at bounding box center [769, 356] width 291 height 20
click at [787, 74] on link "Next" at bounding box center [780, 73] width 98 height 31
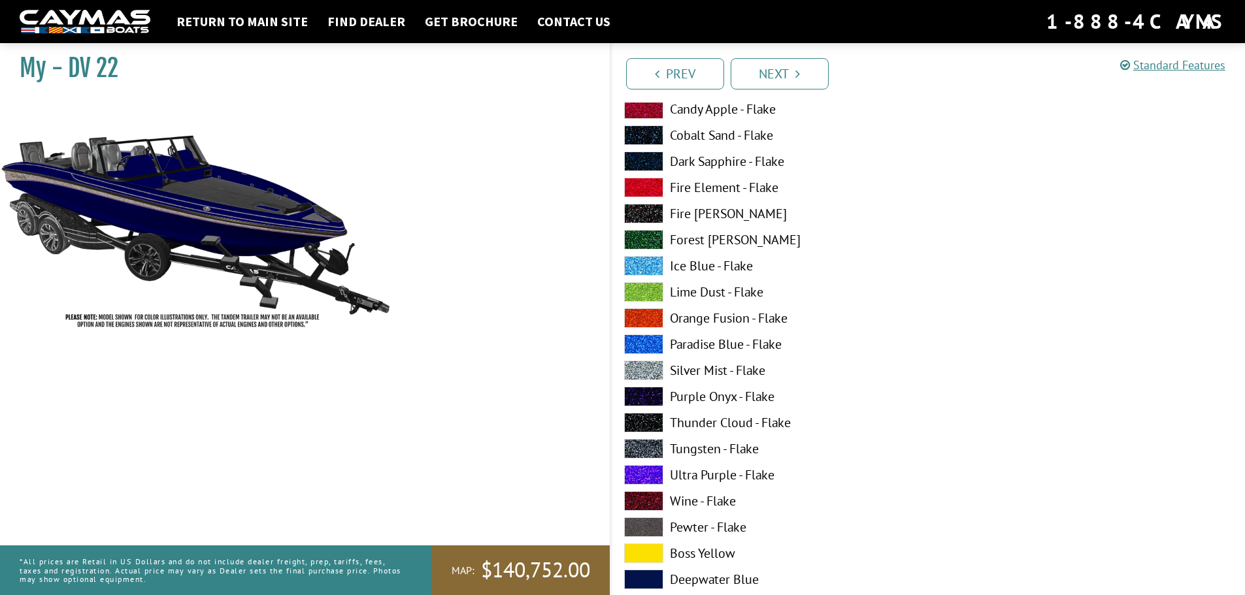
scroll to position [3606, 0]
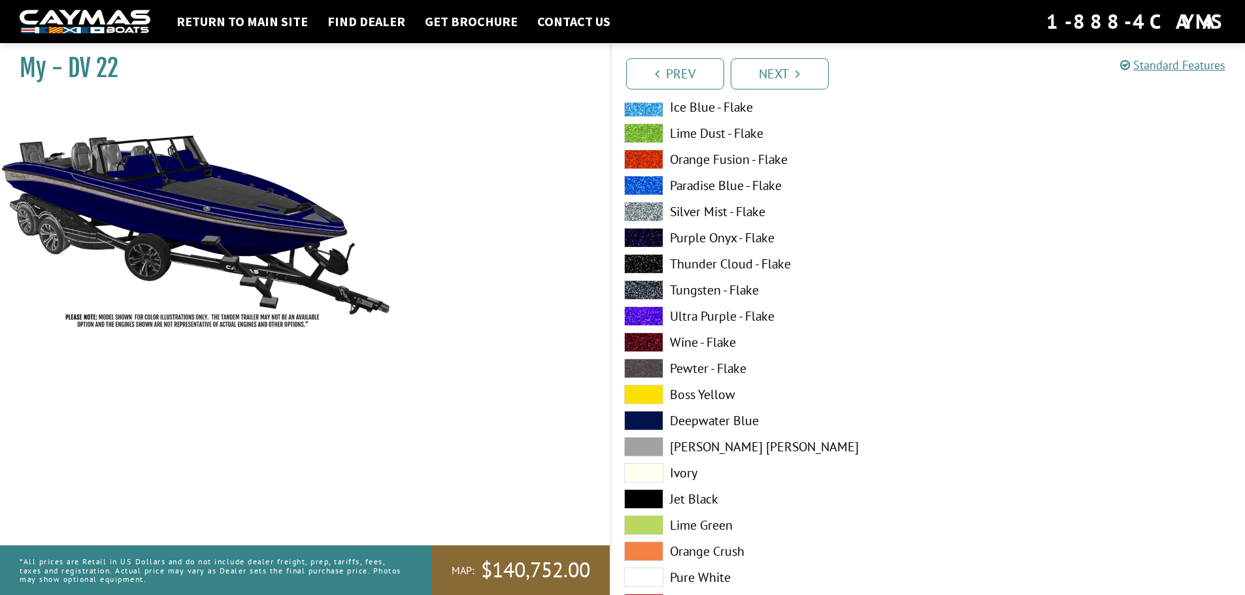
click at [722, 423] on label "Deepwater Blue" at bounding box center [769, 421] width 291 height 20
click at [787, 75] on link "Next" at bounding box center [780, 73] width 98 height 31
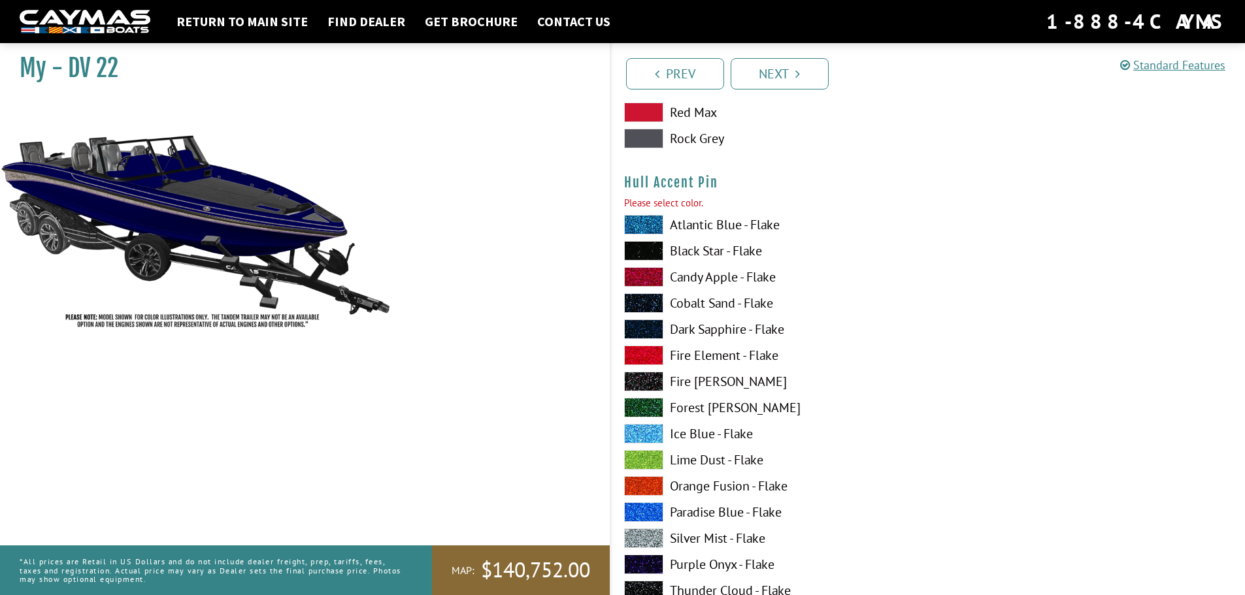
scroll to position [4144, 0]
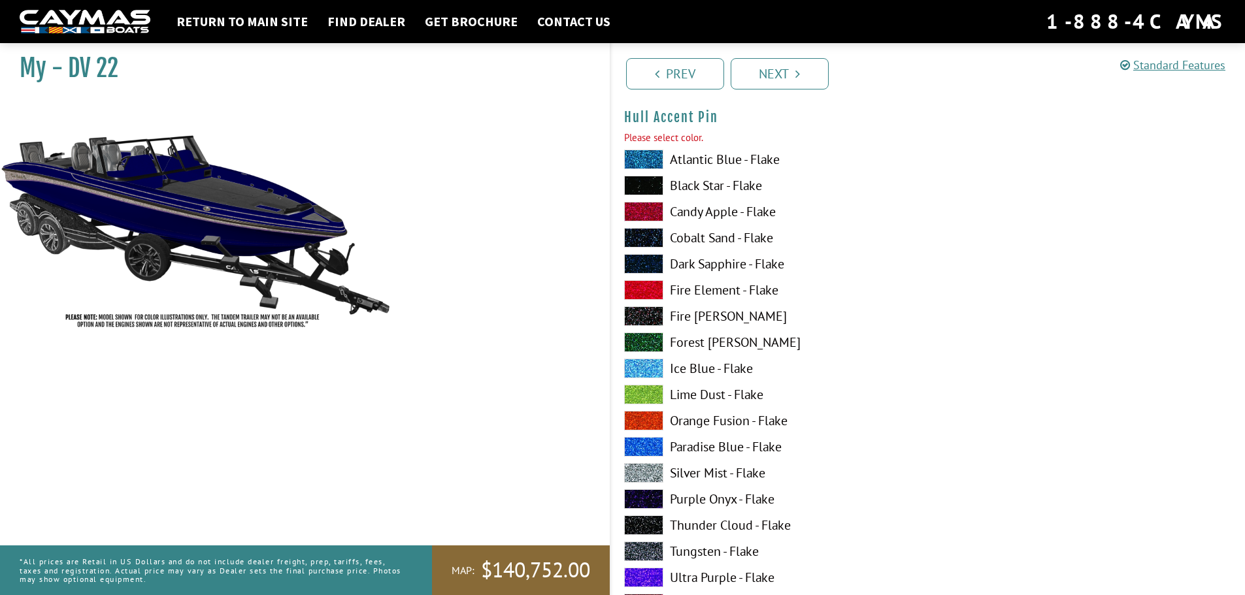
click at [725, 469] on label "Silver Mist - Flake" at bounding box center [769, 473] width 291 height 20
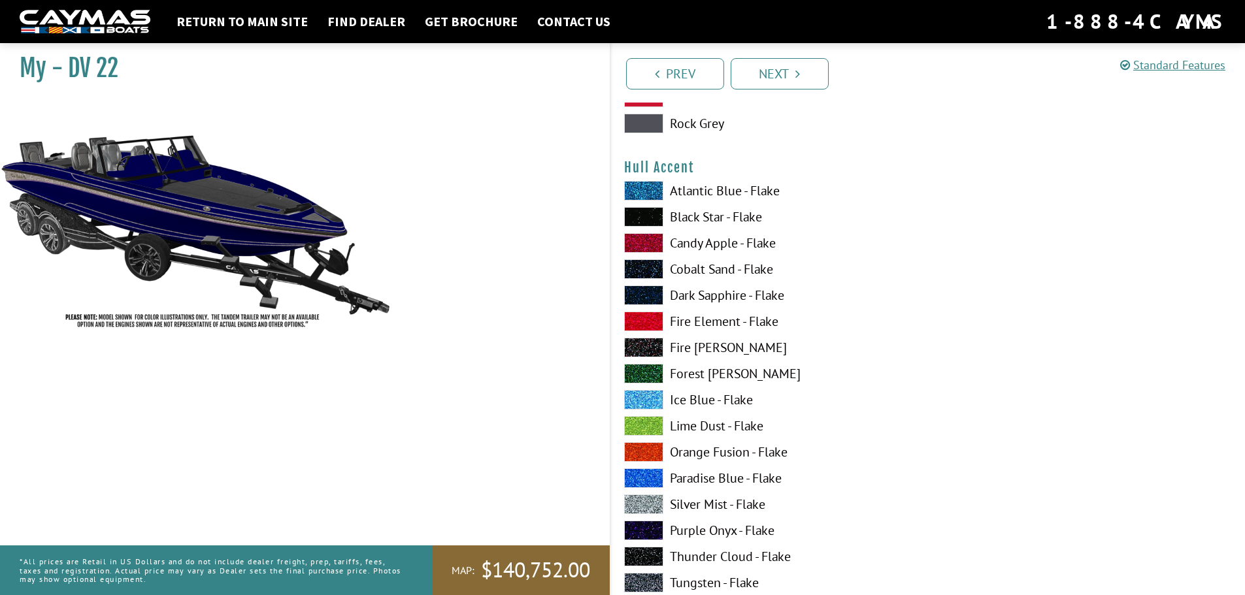
scroll to position [3360, 0]
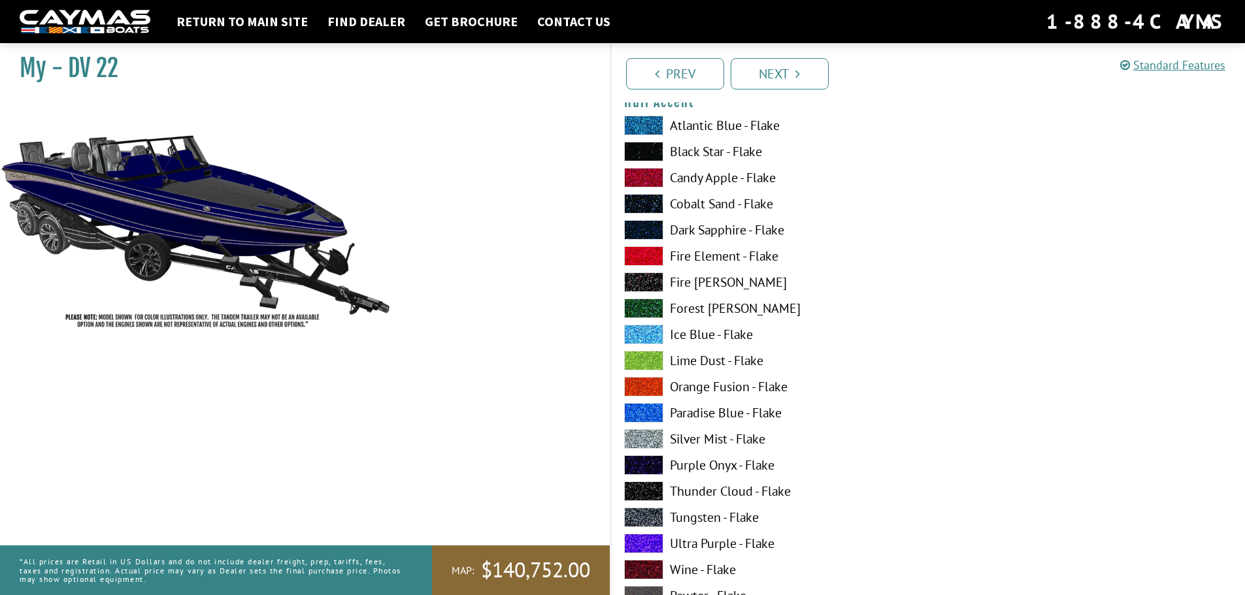
click at [720, 437] on label "Silver Mist - Flake" at bounding box center [769, 439] width 291 height 20
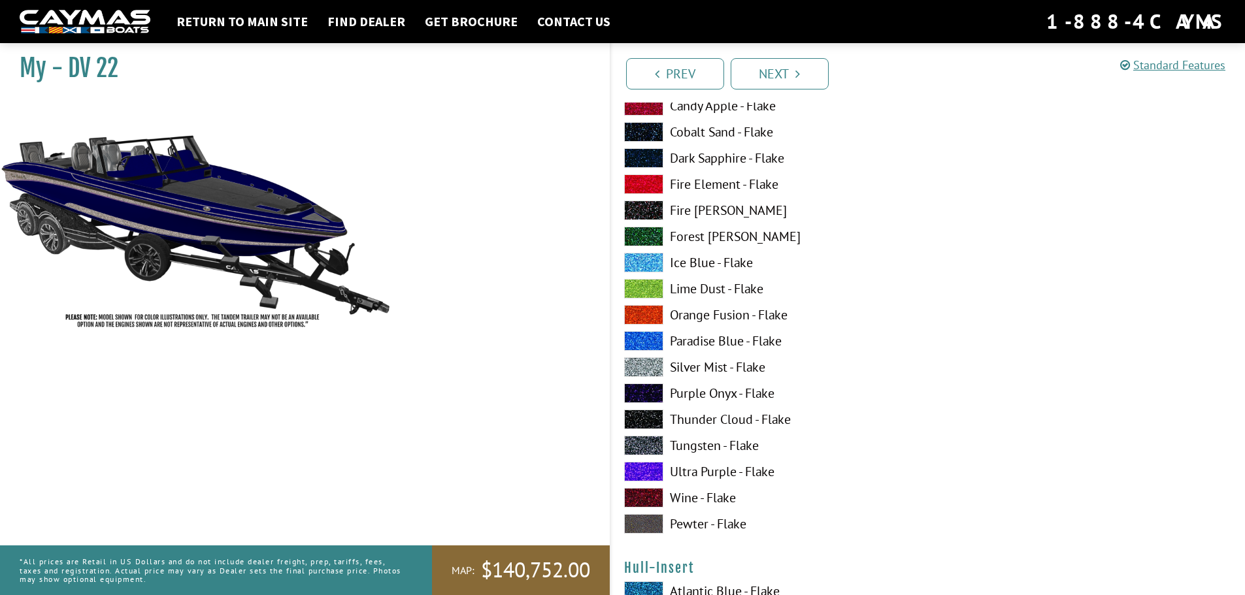
scroll to position [4275, 0]
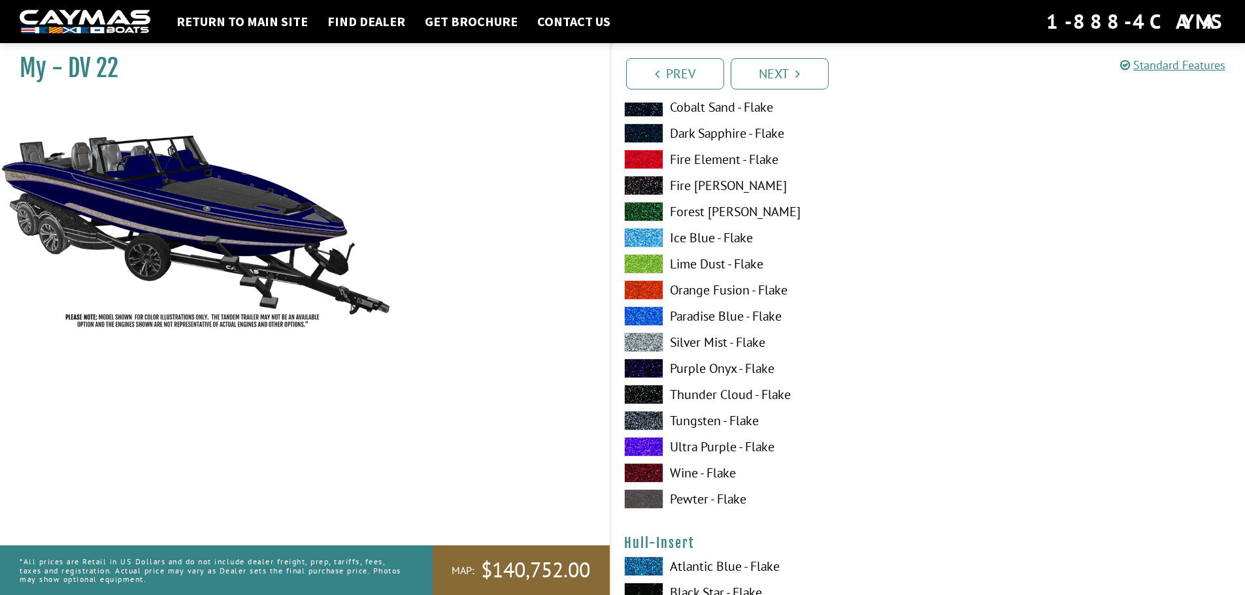
click at [739, 449] on label "Ultra Purple - Flake" at bounding box center [769, 447] width 291 height 20
click at [789, 74] on link "Next" at bounding box center [780, 73] width 98 height 31
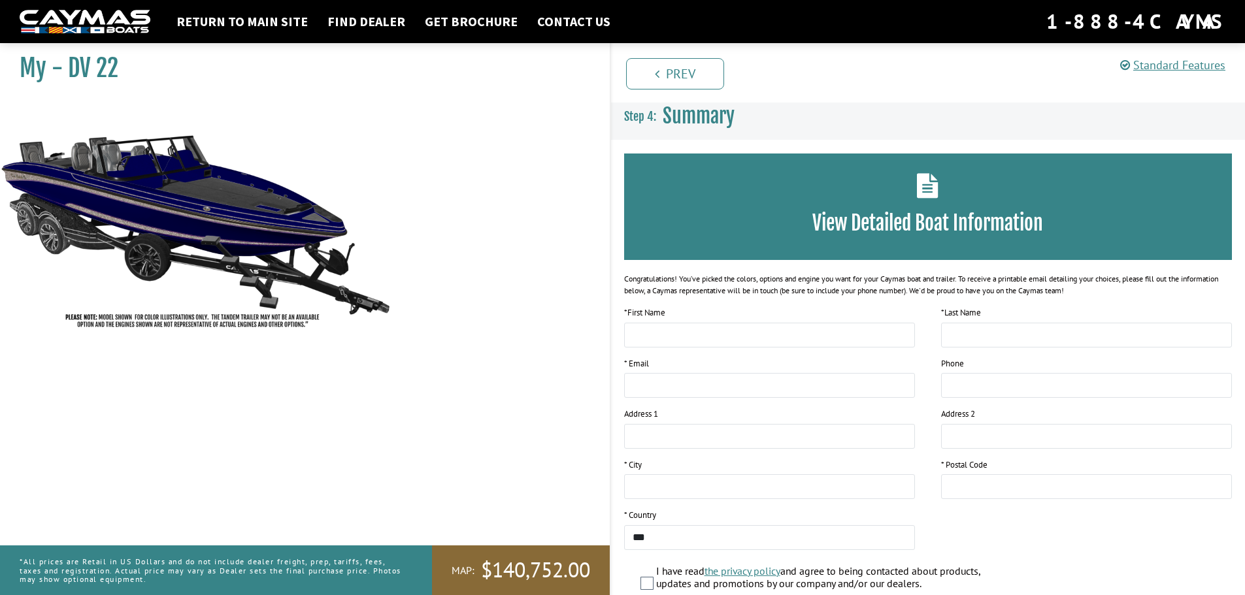
scroll to position [0, 0]
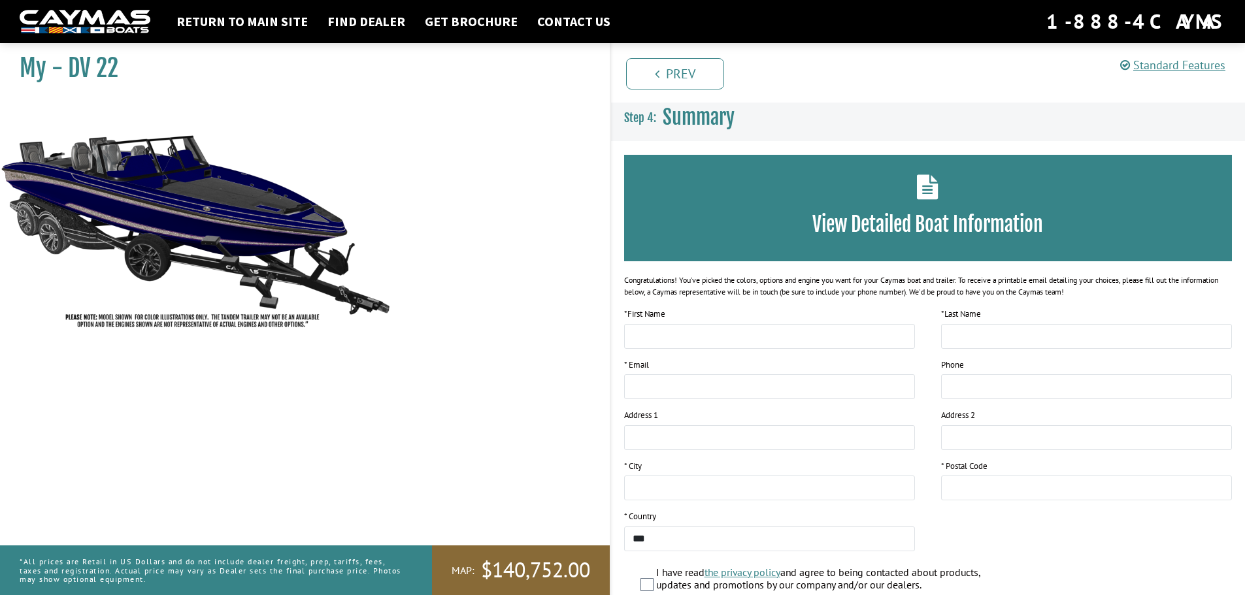
click at [434, 418] on div "My - DV 22" at bounding box center [298, 334] width 623 height 595
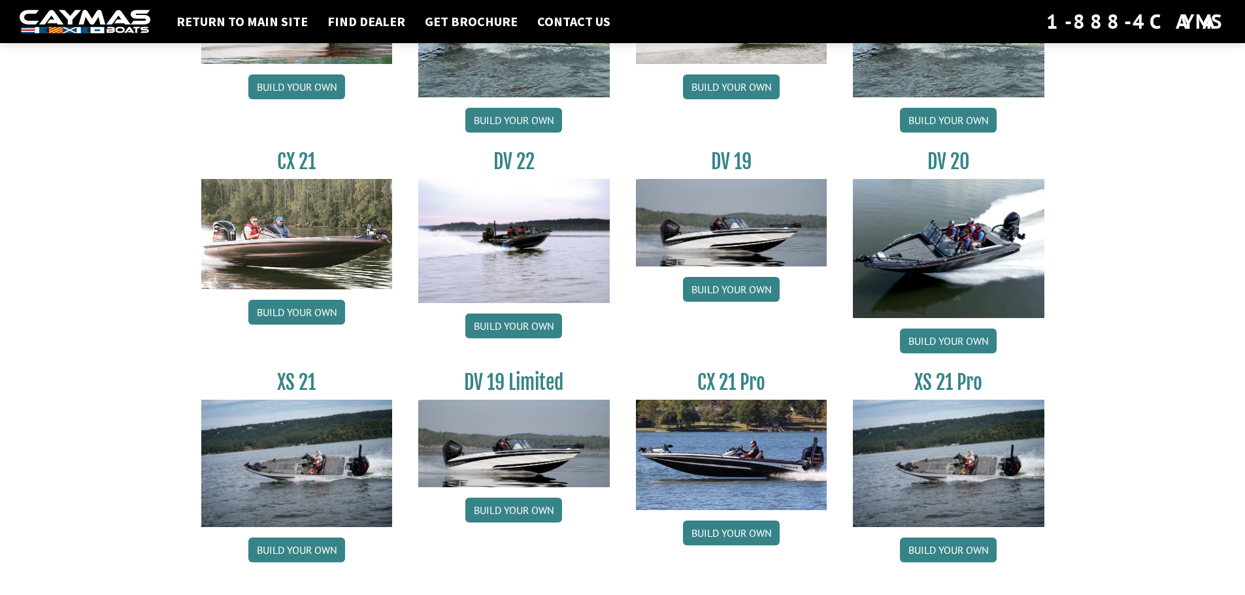
scroll to position [1482, 0]
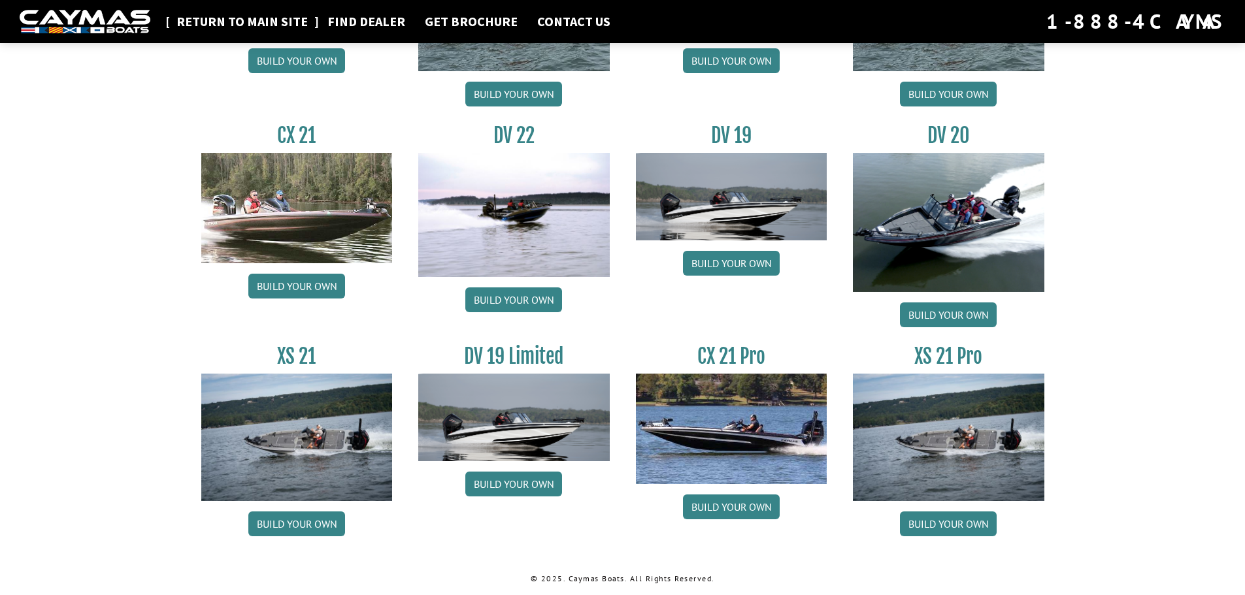
click at [237, 27] on link "Return to main site" at bounding box center [242, 21] width 144 height 17
